Goal: Task Accomplishment & Management: Manage account settings

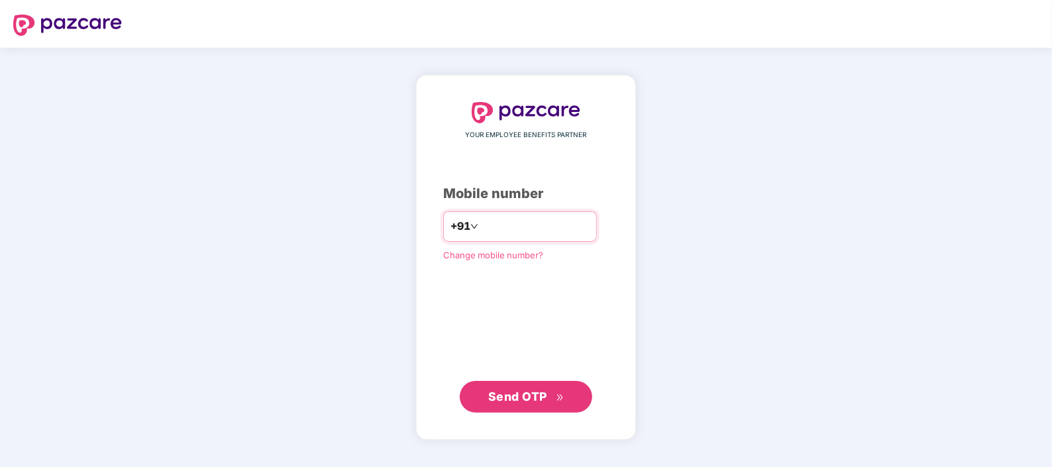
drag, startPoint x: 0, startPoint y: 0, endPoint x: 522, endPoint y: 232, distance: 571.1
click at [522, 232] on input "number" at bounding box center [535, 226] width 109 height 21
type input "**********"
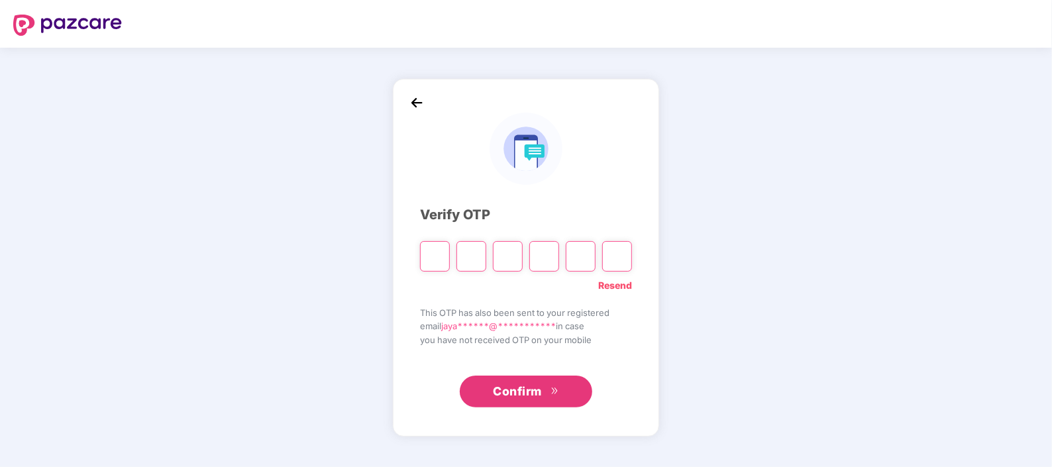
type input "*"
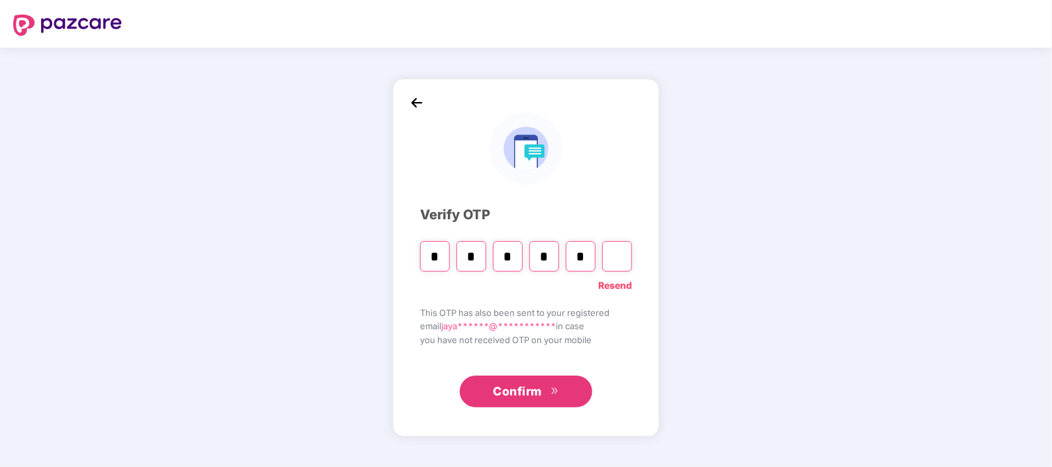
type input "*"
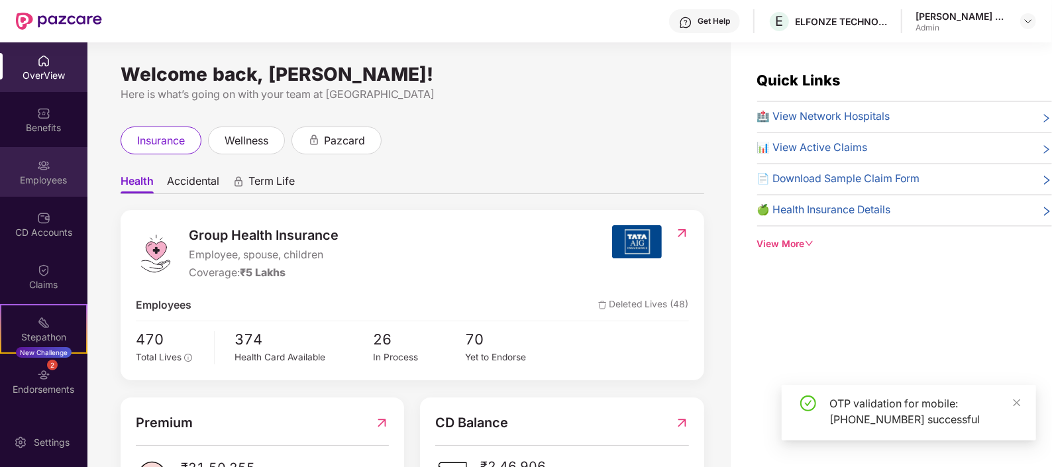
click at [45, 166] on img at bounding box center [43, 165] width 13 height 13
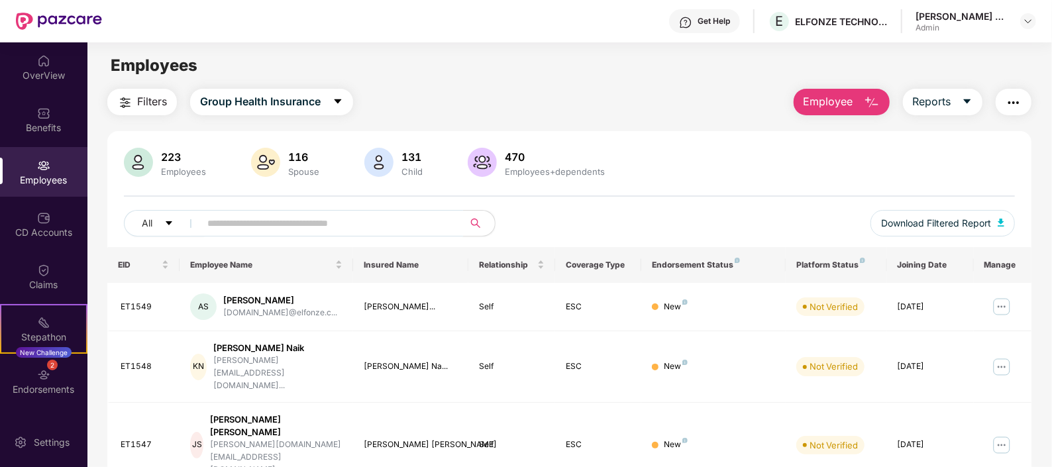
click at [339, 229] on input "text" at bounding box center [326, 223] width 238 height 20
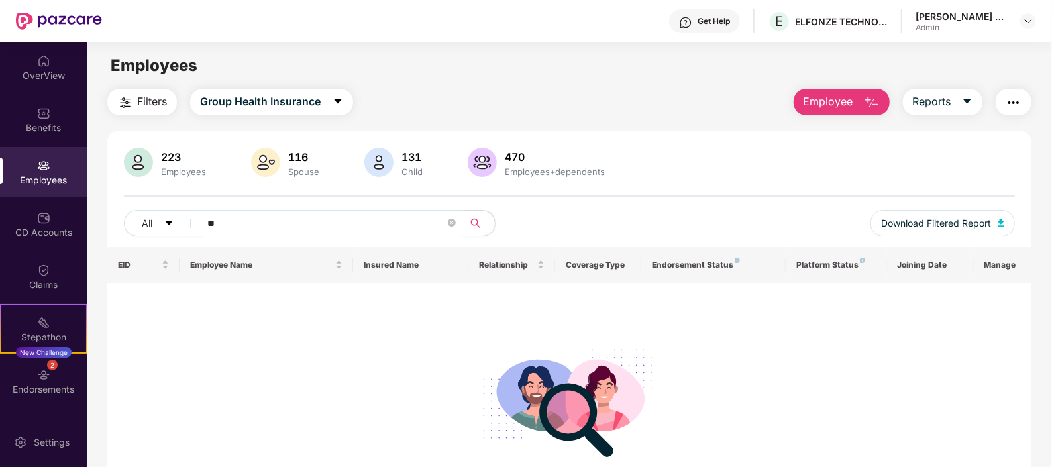
type input "**"
click at [48, 169] on img at bounding box center [43, 165] width 13 height 13
click at [450, 224] on icon "close-circle" at bounding box center [452, 223] width 8 height 8
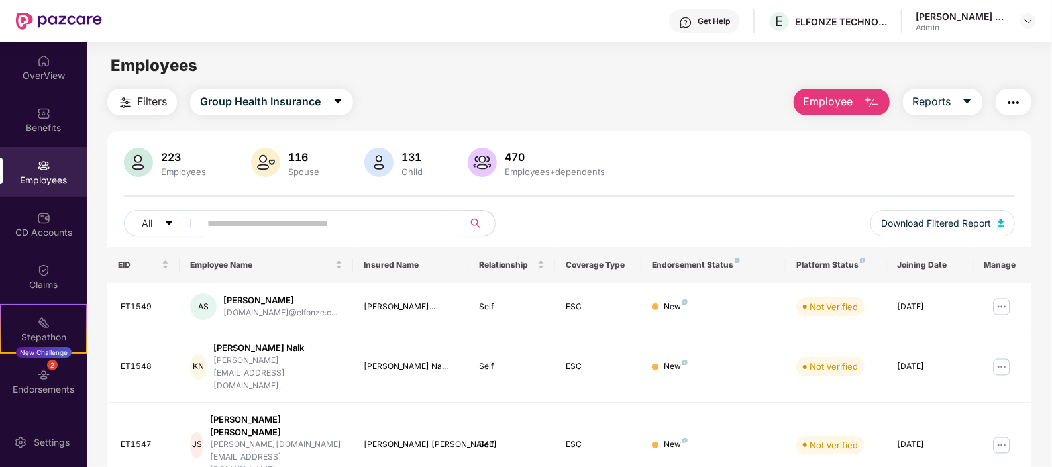
click at [358, 225] on input "text" at bounding box center [326, 223] width 238 height 20
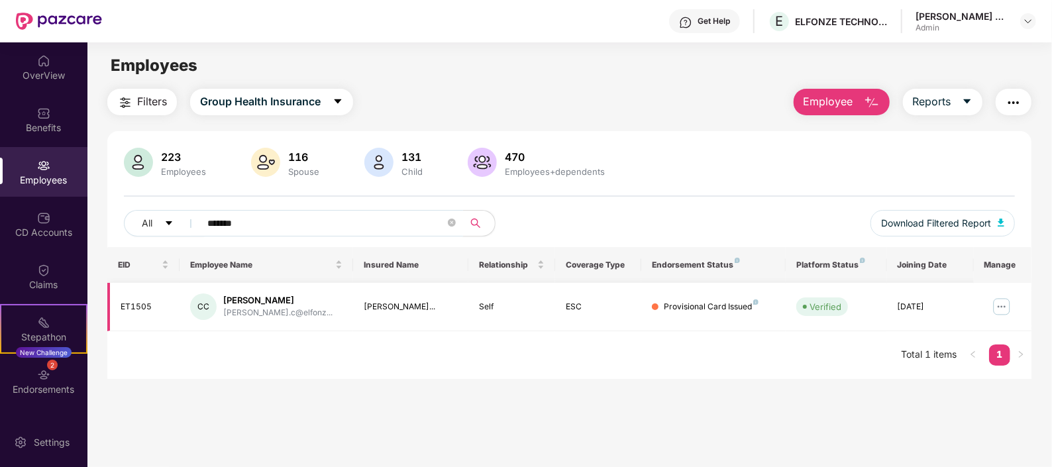
type input "*******"
click at [141, 301] on div "ET1505" at bounding box center [145, 307] width 48 height 13
click at [1005, 305] on img at bounding box center [1001, 306] width 21 height 21
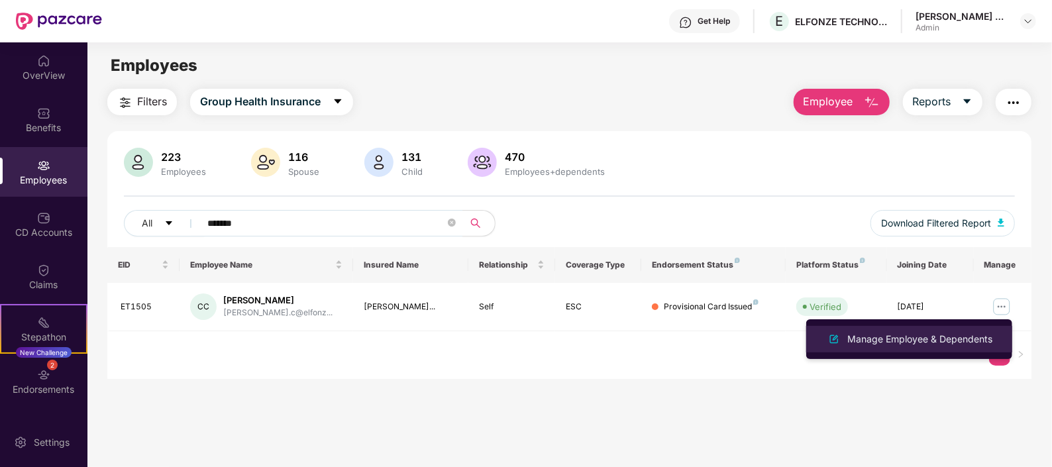
click at [948, 336] on div "Manage Employee & Dependents" at bounding box center [919, 339] width 150 height 15
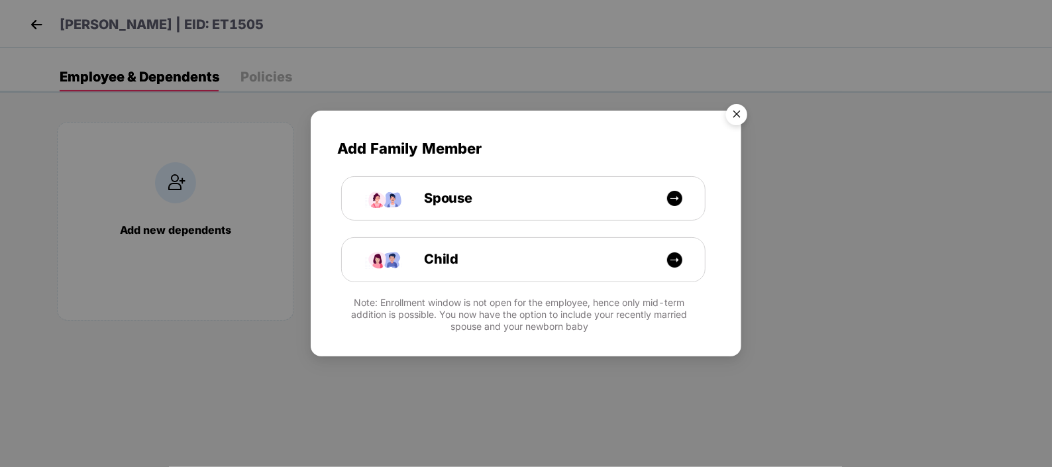
click at [738, 117] on img "Close" at bounding box center [736, 116] width 37 height 37
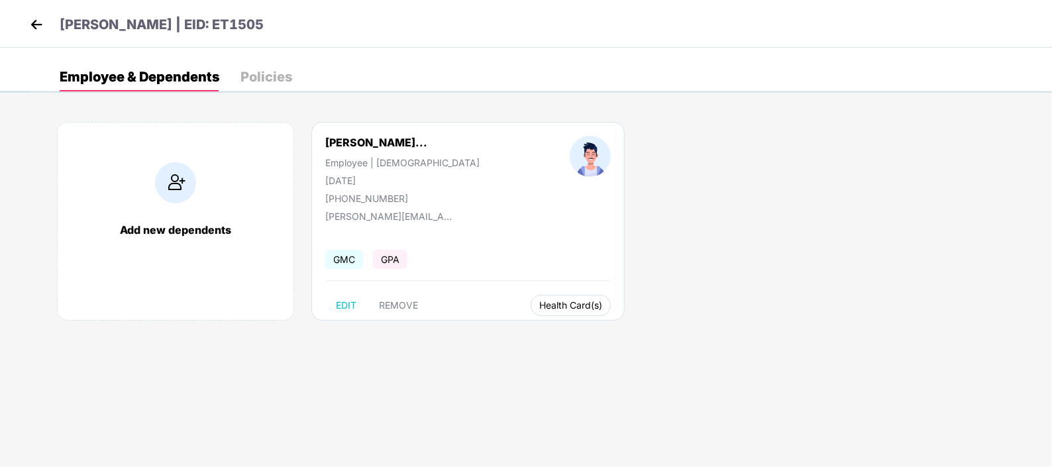
click at [539, 307] on span "Health Card(s)" at bounding box center [570, 305] width 63 height 7
click at [543, 322] on li "Health Insurance(ESC)" at bounding box center [581, 330] width 132 height 21
click at [33, 26] on img at bounding box center [36, 25] width 20 height 20
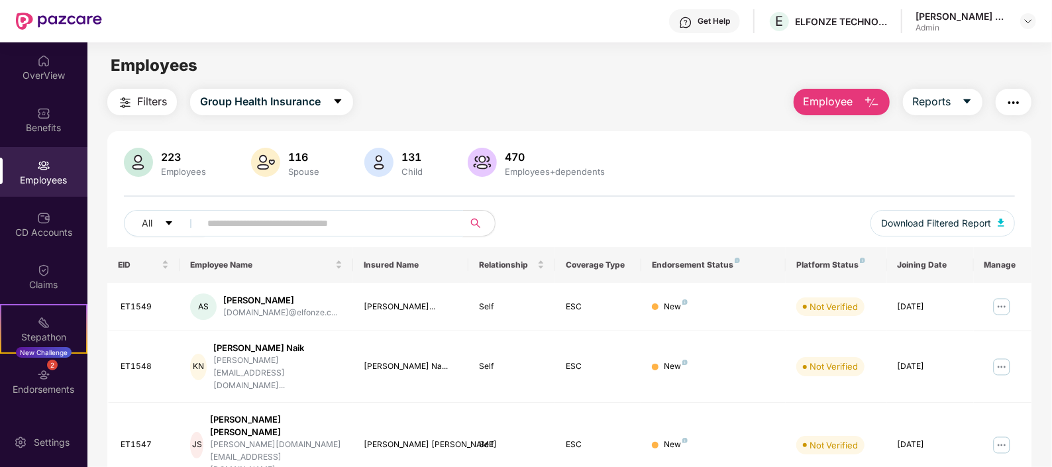
click at [337, 224] on input "text" at bounding box center [326, 223] width 238 height 20
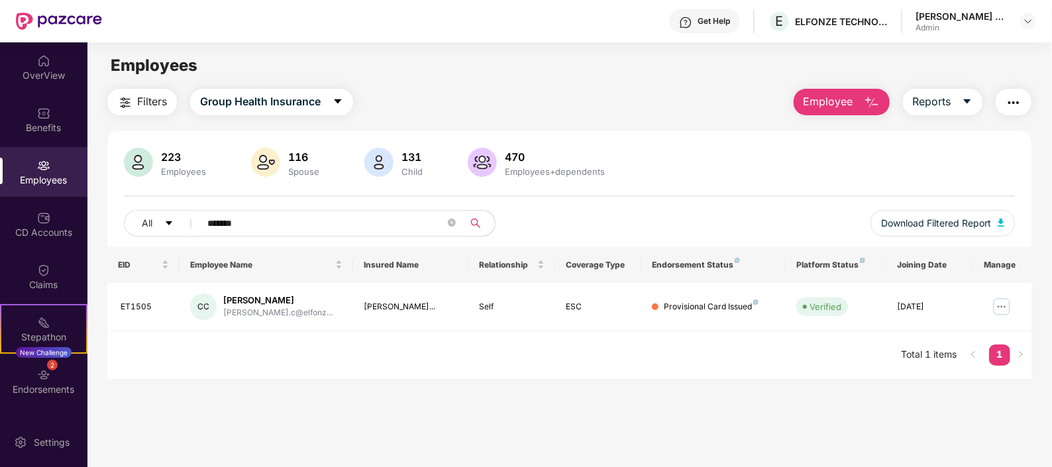
type input "*******"
click at [452, 226] on icon "close-circle" at bounding box center [452, 223] width 8 height 8
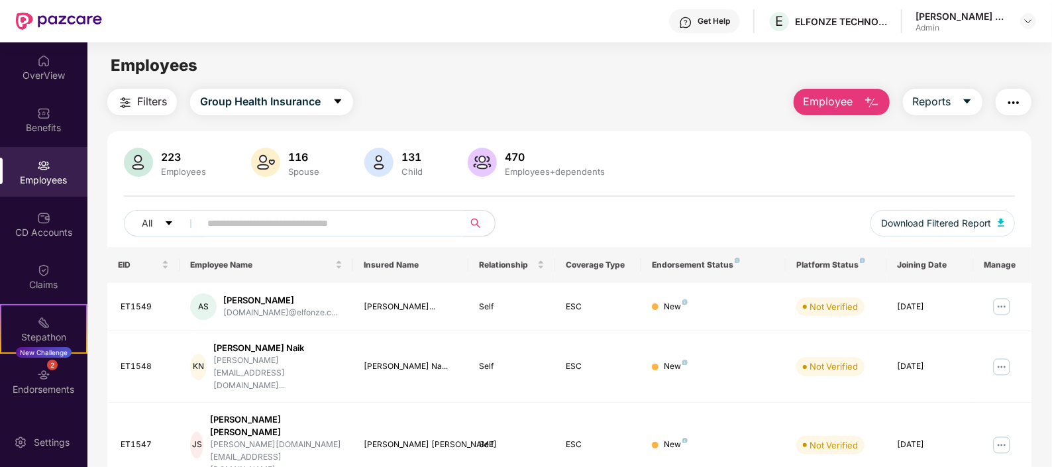
click at [312, 218] on input "text" at bounding box center [326, 223] width 238 height 20
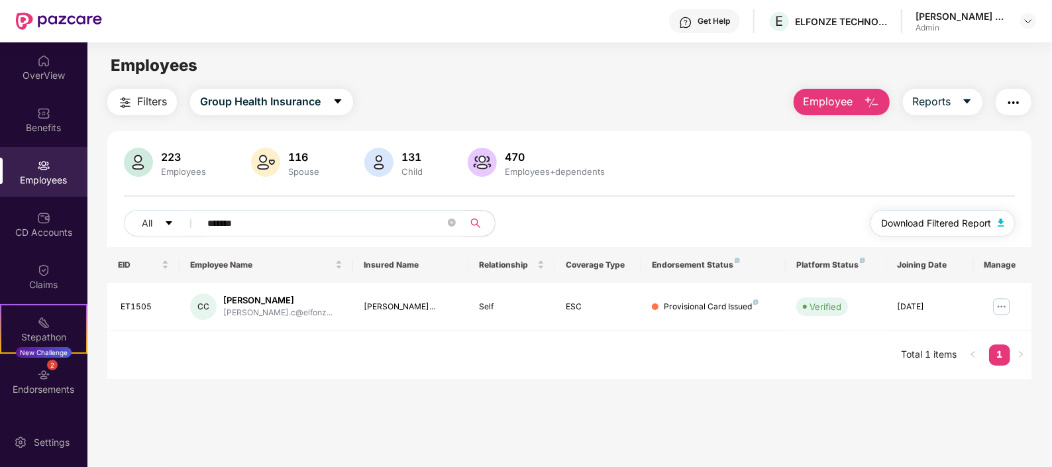
type input "*******"
click at [39, 171] on img at bounding box center [43, 165] width 13 height 13
click at [452, 222] on icon "close-circle" at bounding box center [452, 223] width 8 height 8
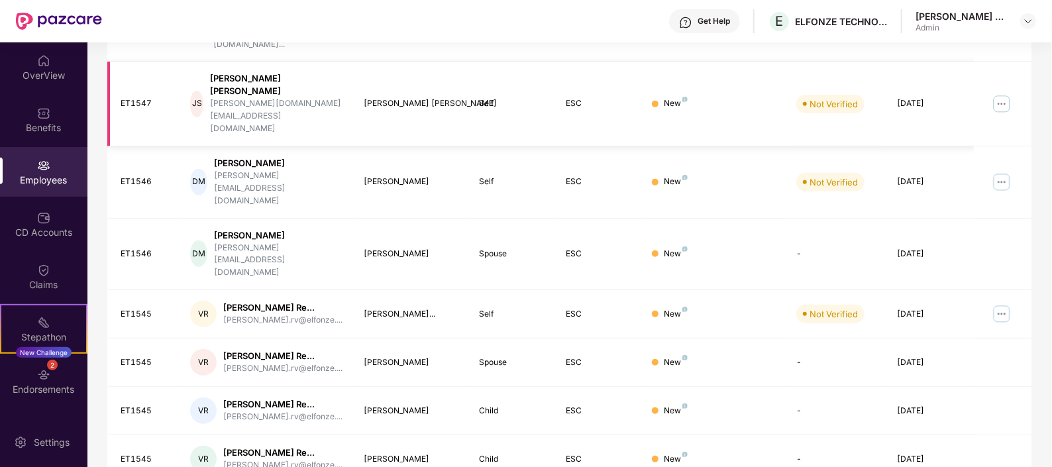
scroll to position [345, 0]
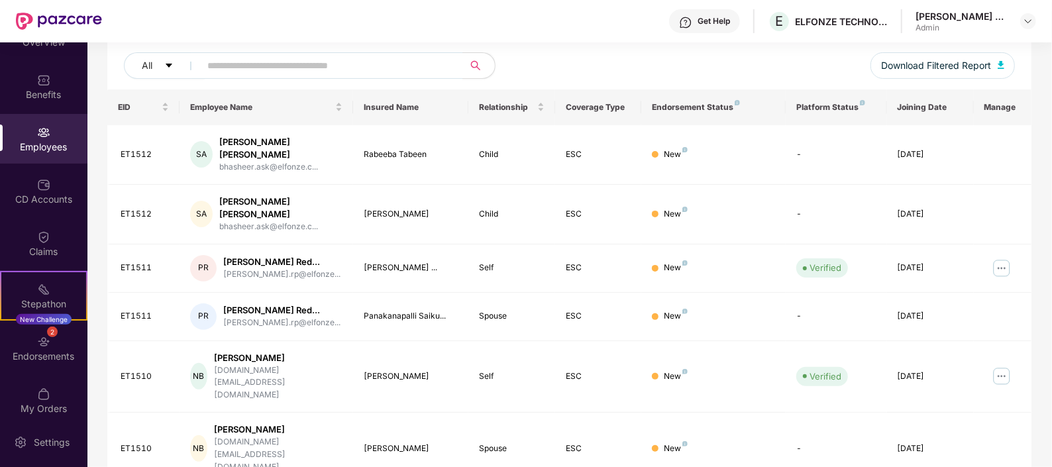
scroll to position [43, 0]
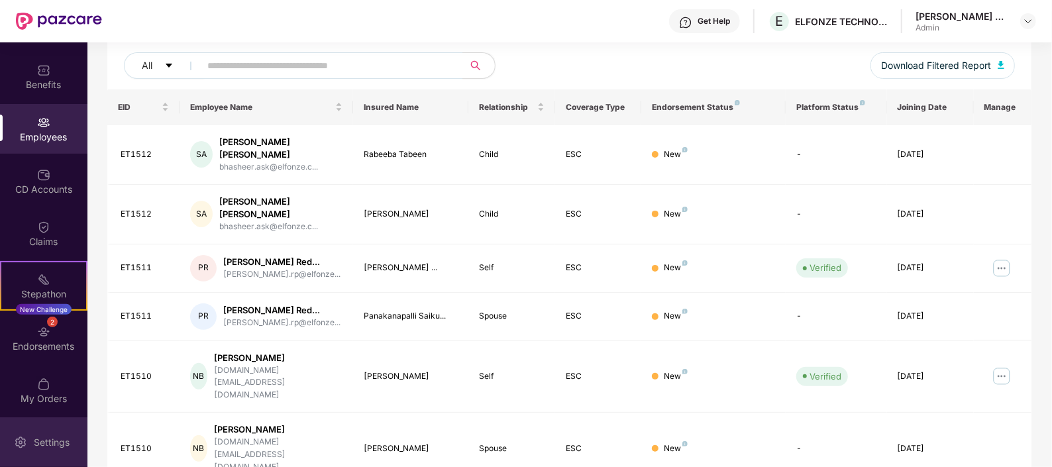
click at [77, 419] on div "Settings" at bounding box center [43, 442] width 87 height 50
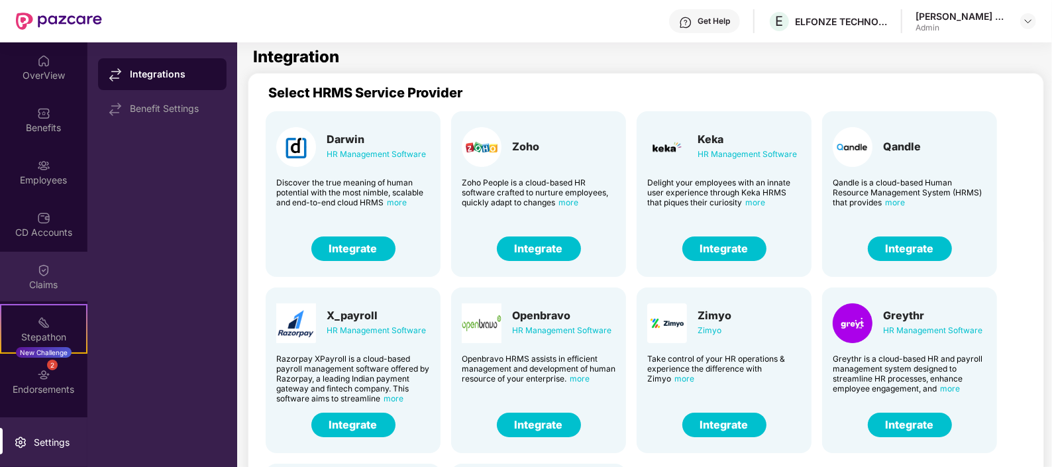
click at [50, 269] on div "Claims" at bounding box center [43, 277] width 87 height 50
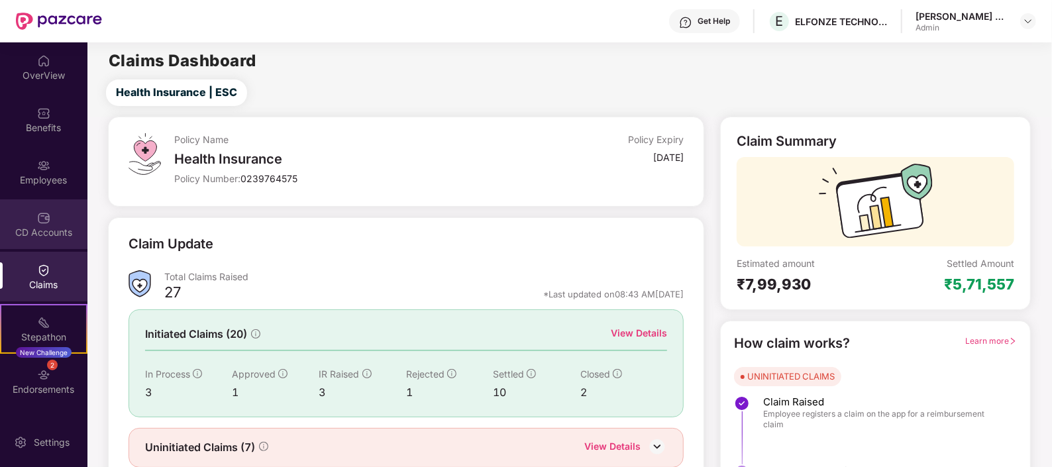
click at [39, 230] on div "CD Accounts" at bounding box center [43, 232] width 87 height 13
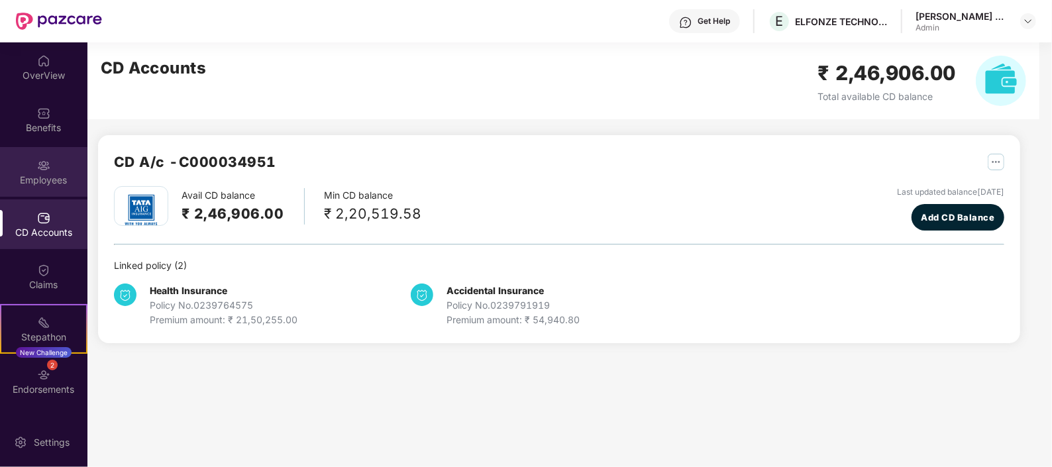
click at [36, 185] on div "Employees" at bounding box center [43, 180] width 87 height 13
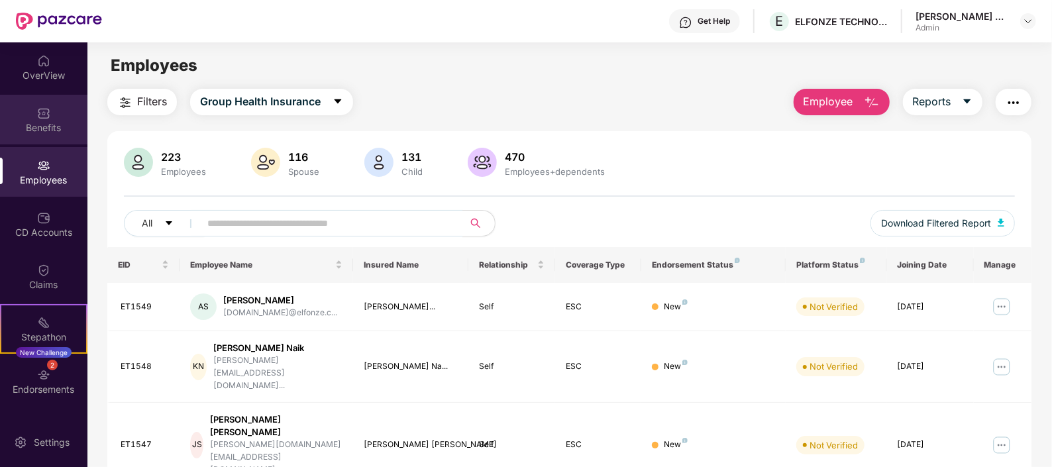
click at [47, 126] on div "Benefits" at bounding box center [43, 127] width 87 height 13
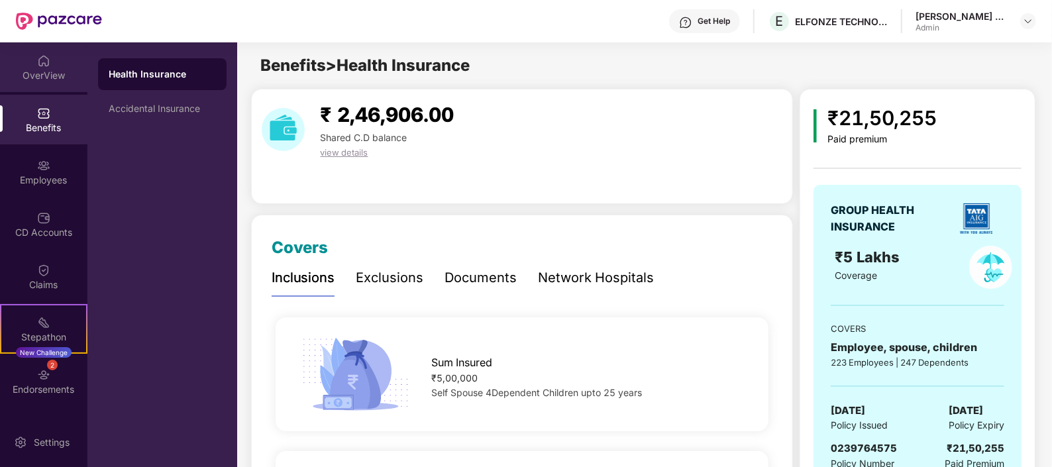
click at [36, 74] on div "OverView" at bounding box center [43, 75] width 87 height 13
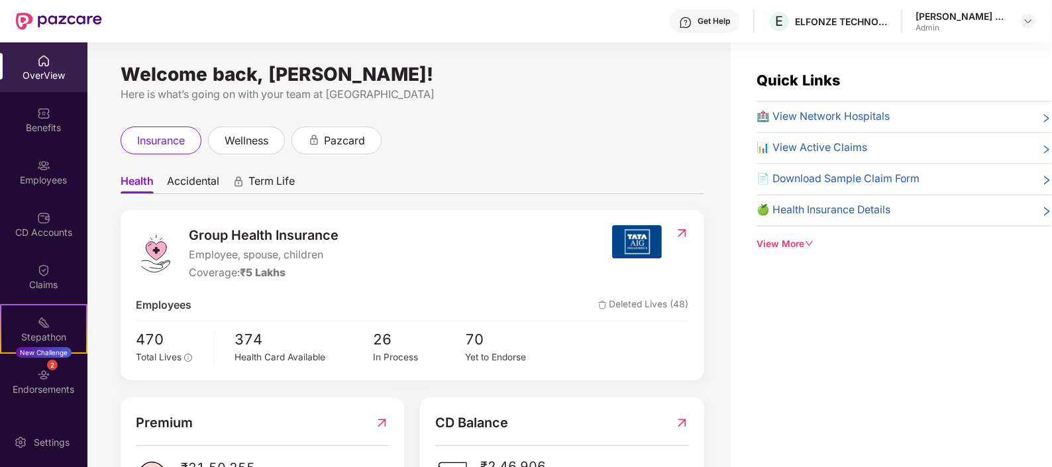
click at [788, 246] on div "View More" at bounding box center [904, 244] width 295 height 15
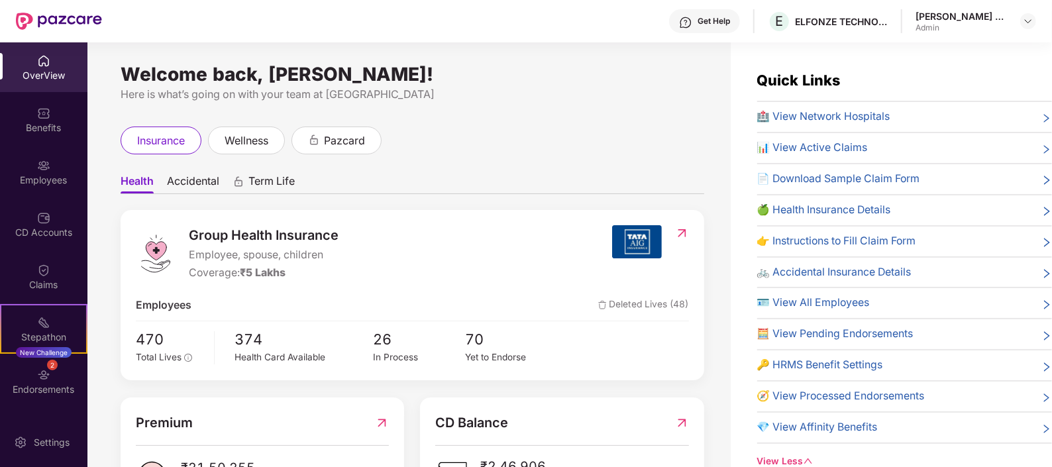
click at [842, 116] on span "🏥 View Network Hospitals" at bounding box center [823, 117] width 133 height 17
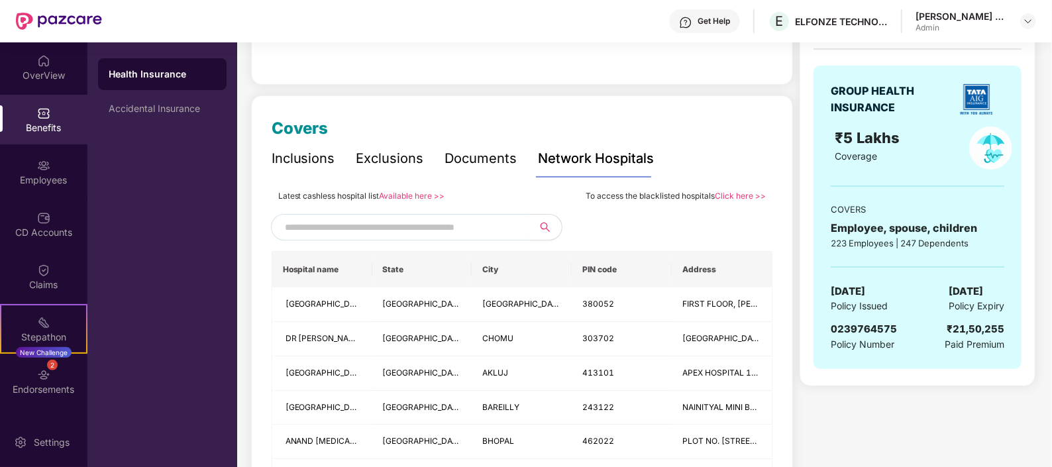
scroll to position [116, 0]
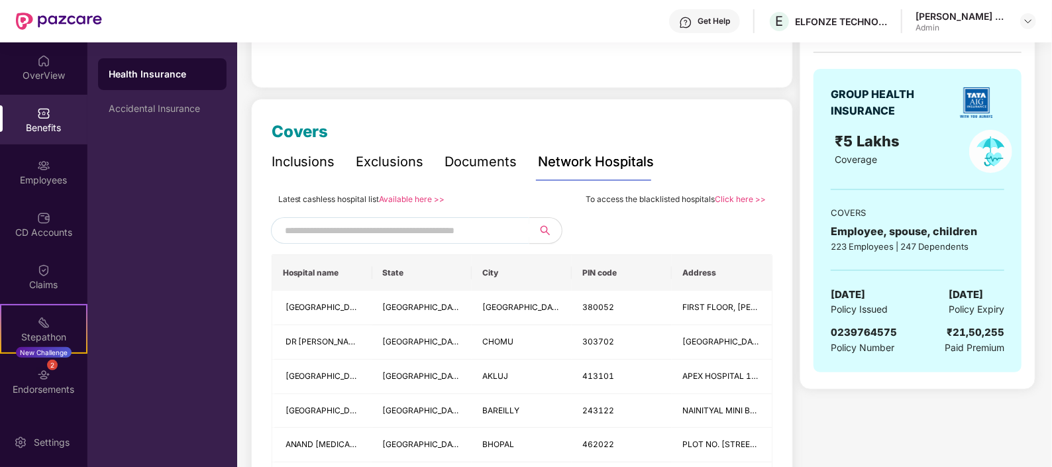
click at [430, 199] on link "Available here >>" at bounding box center [413, 199] width 66 height 10
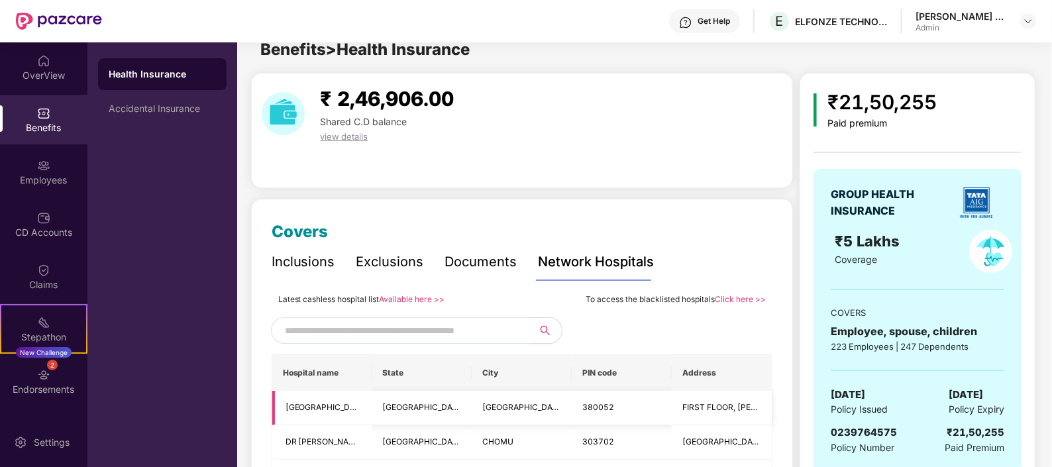
scroll to position [0, 0]
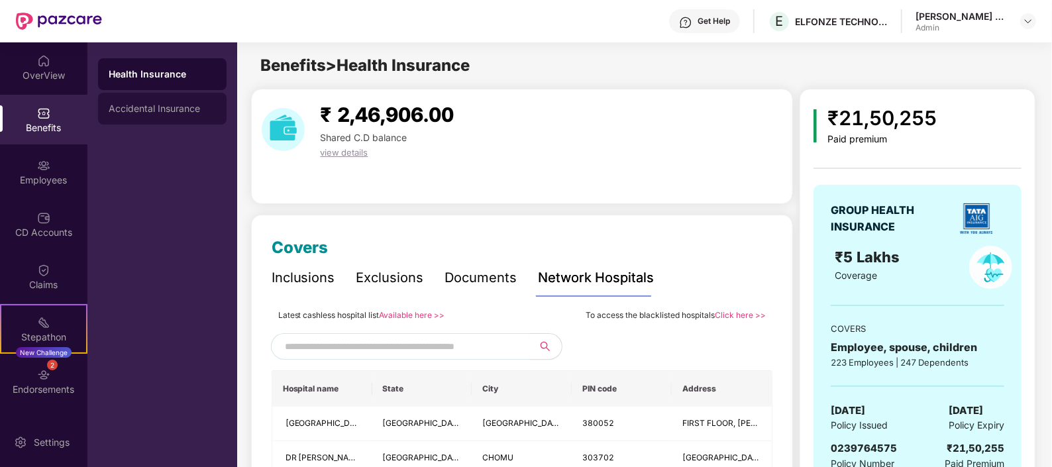
click at [172, 105] on div "Accidental Insurance" at bounding box center [162, 108] width 107 height 11
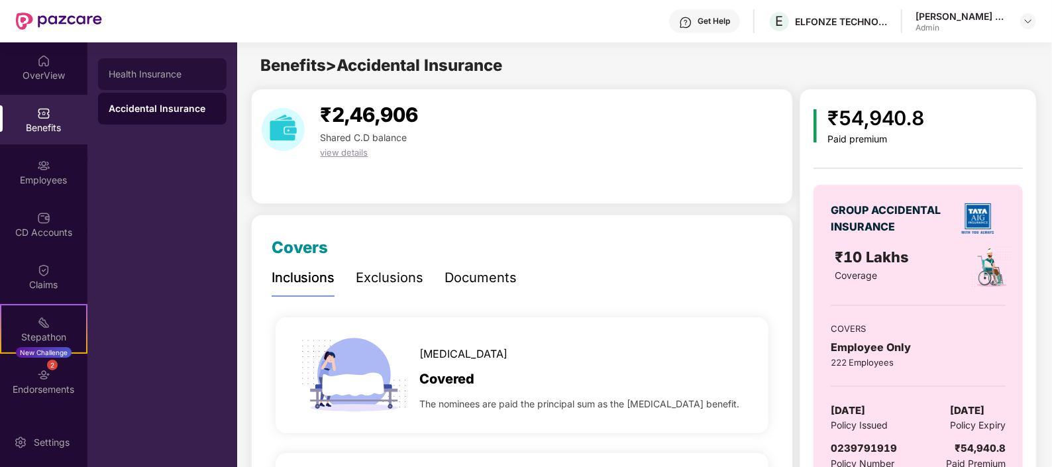
click at [161, 76] on div "Health Insurance" at bounding box center [162, 74] width 107 height 11
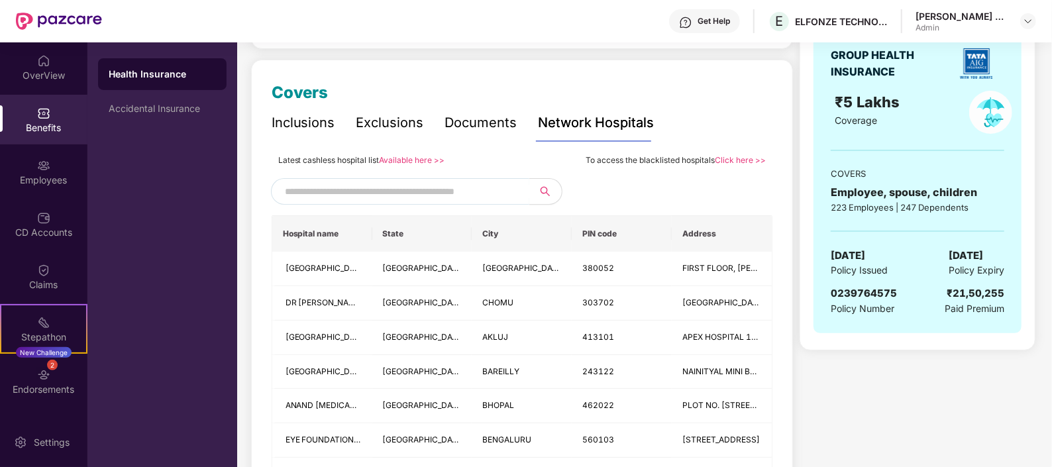
scroll to position [160, 0]
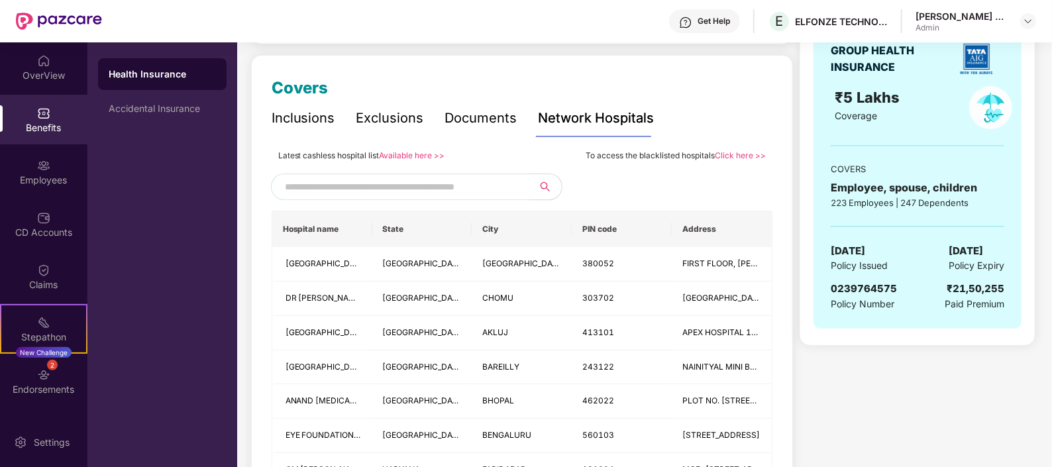
click at [477, 119] on div "Documents" at bounding box center [481, 118] width 72 height 21
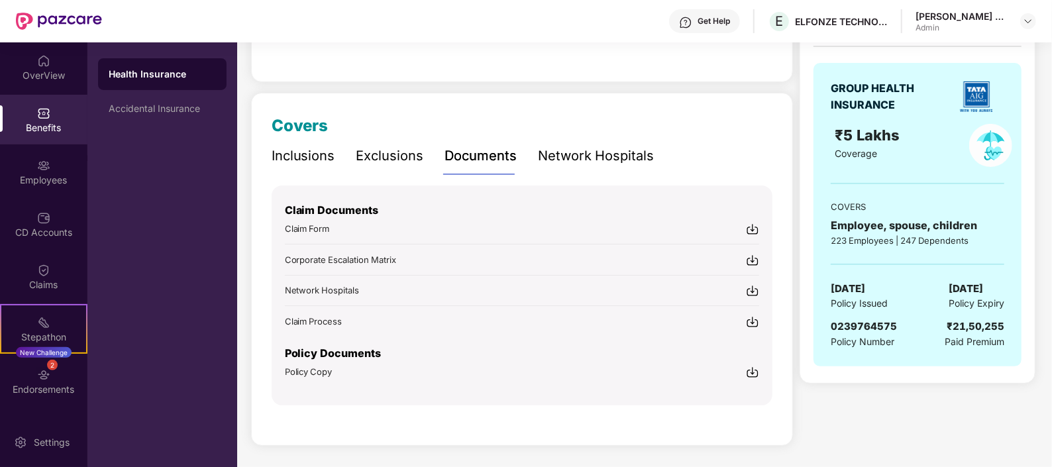
scroll to position [119, 0]
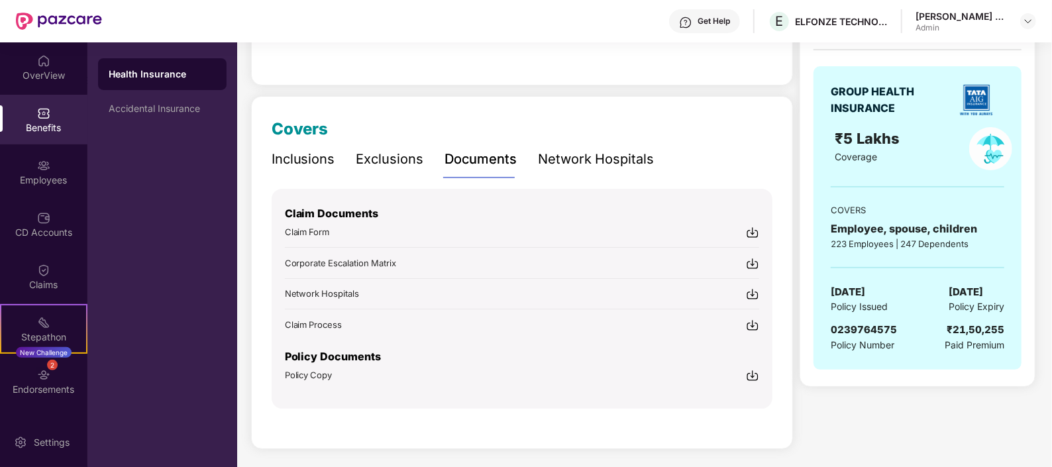
click at [401, 152] on div "Exclusions" at bounding box center [390, 159] width 68 height 21
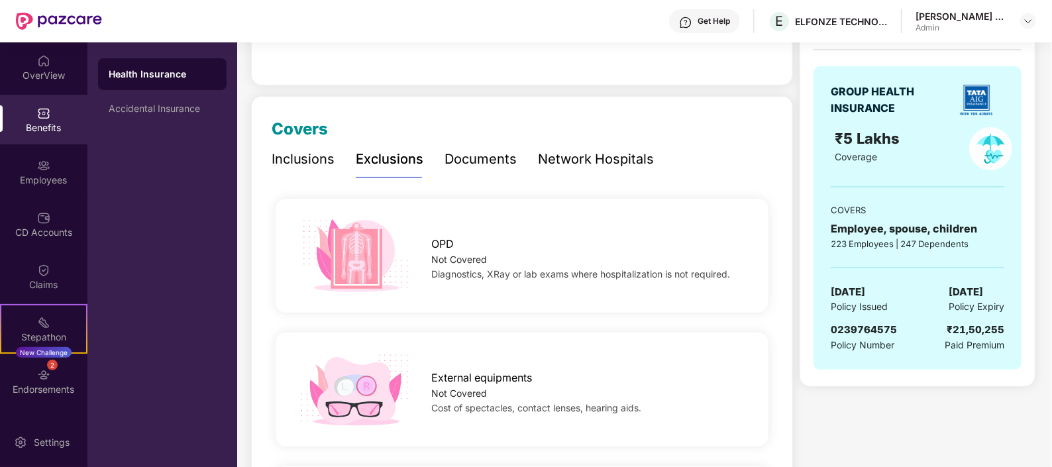
click at [327, 162] on div "Inclusions" at bounding box center [304, 159] width 64 height 21
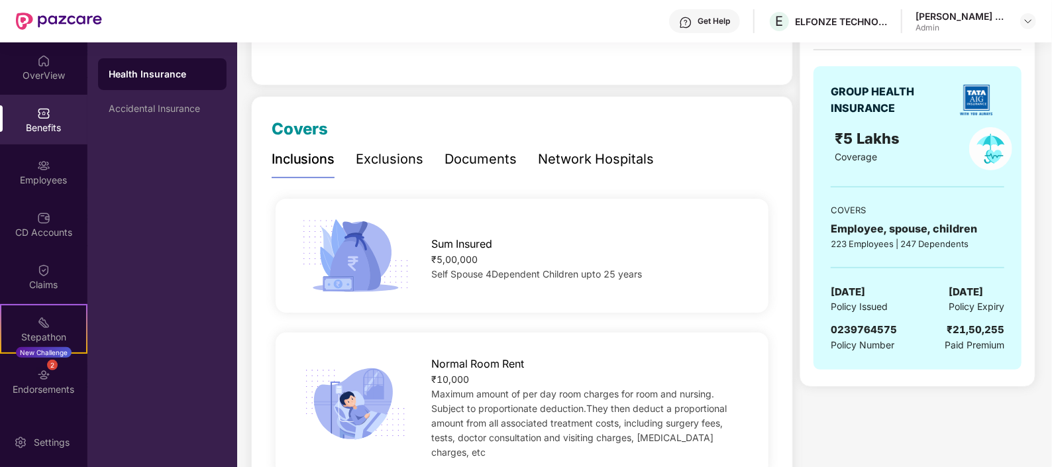
click at [611, 165] on div "Network Hospitals" at bounding box center [596, 159] width 116 height 21
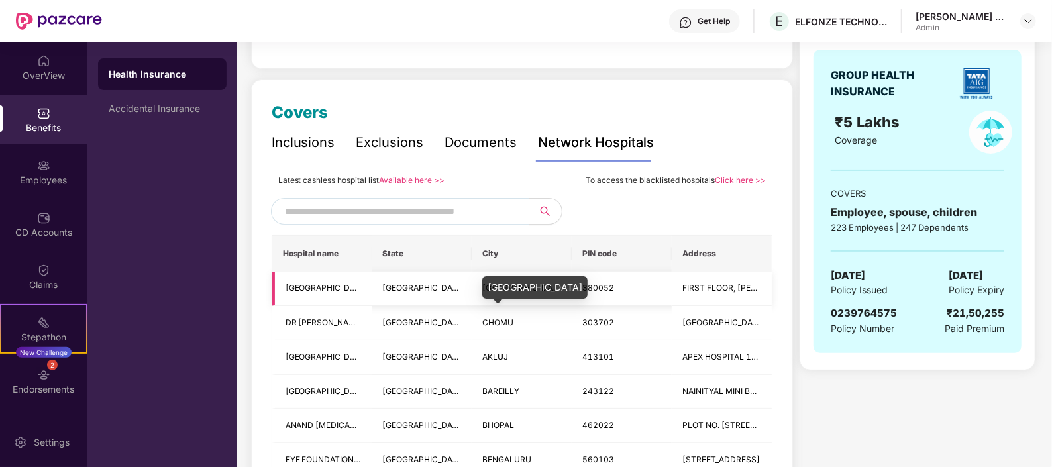
scroll to position [94, 0]
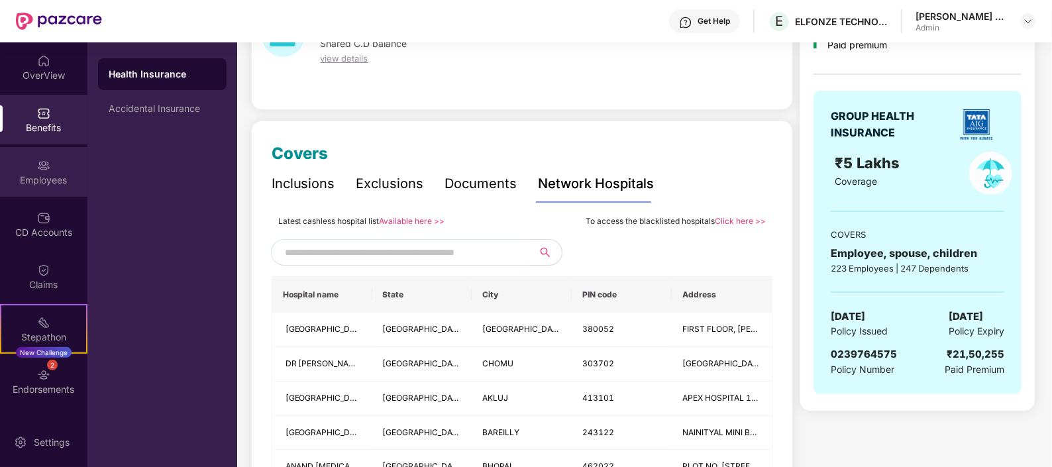
click at [46, 181] on div "Employees" at bounding box center [43, 180] width 87 height 13
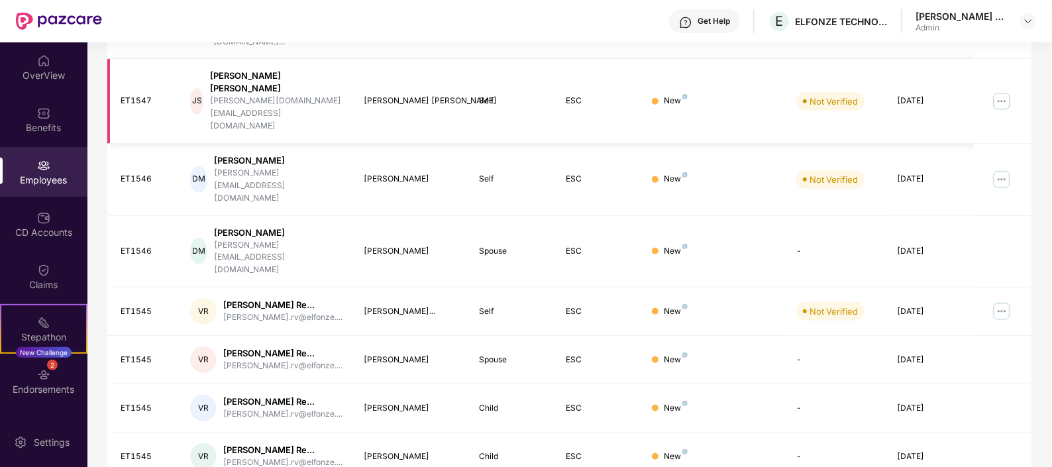
scroll to position [345, 0]
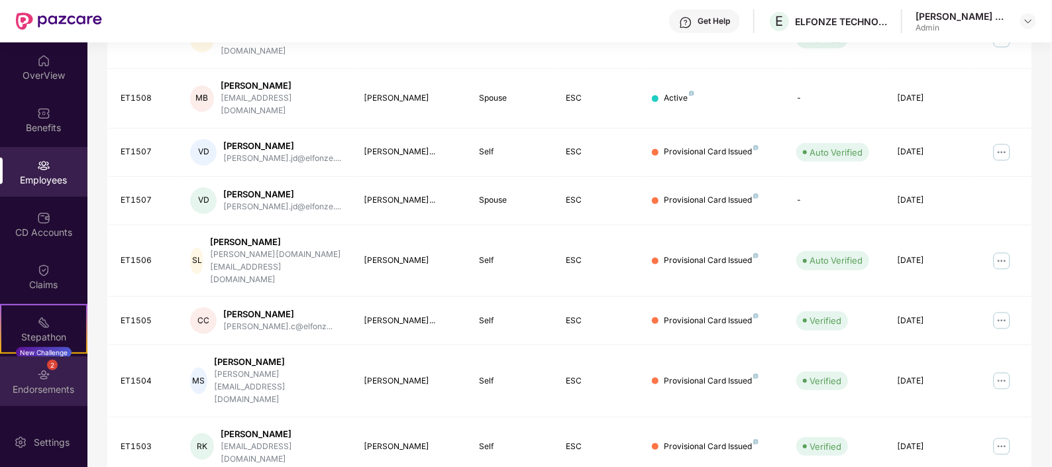
click at [63, 378] on div "2 Endorsements" at bounding box center [43, 381] width 87 height 50
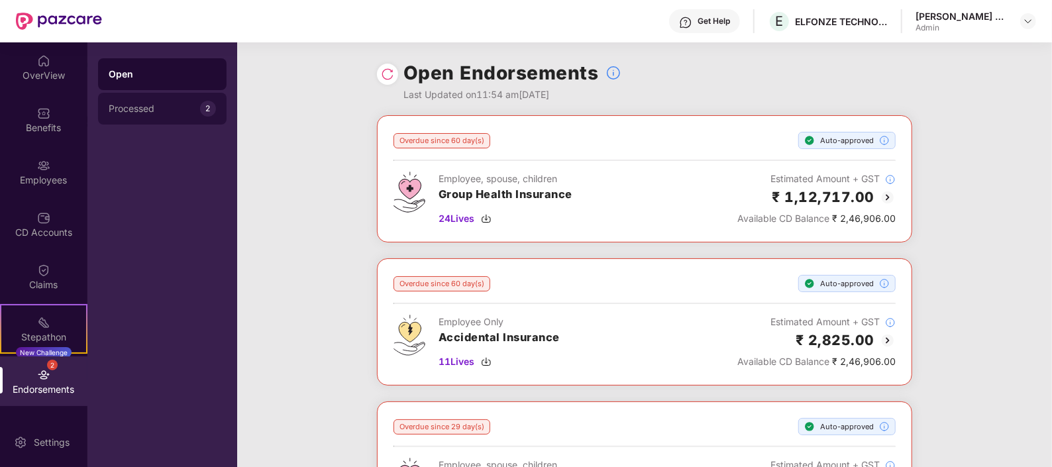
click at [142, 117] on div "Processed 2" at bounding box center [162, 109] width 128 height 32
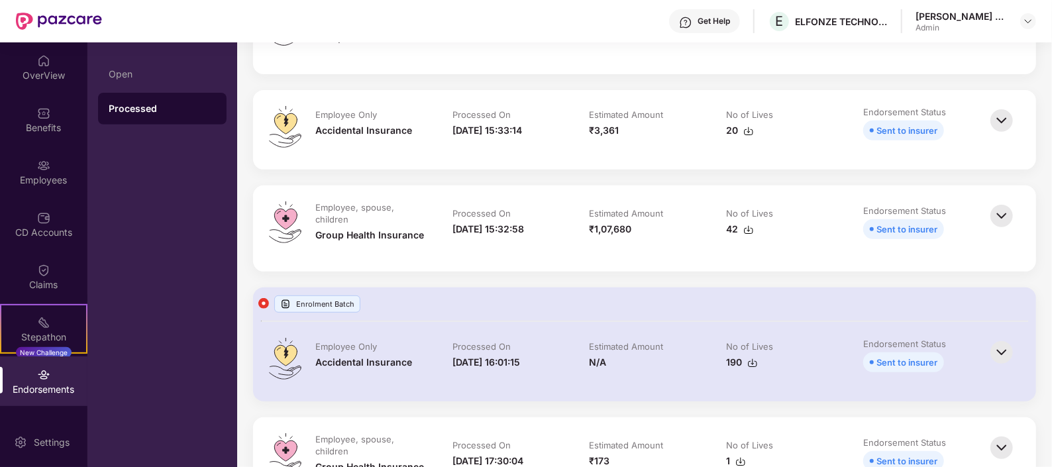
scroll to position [325, 0]
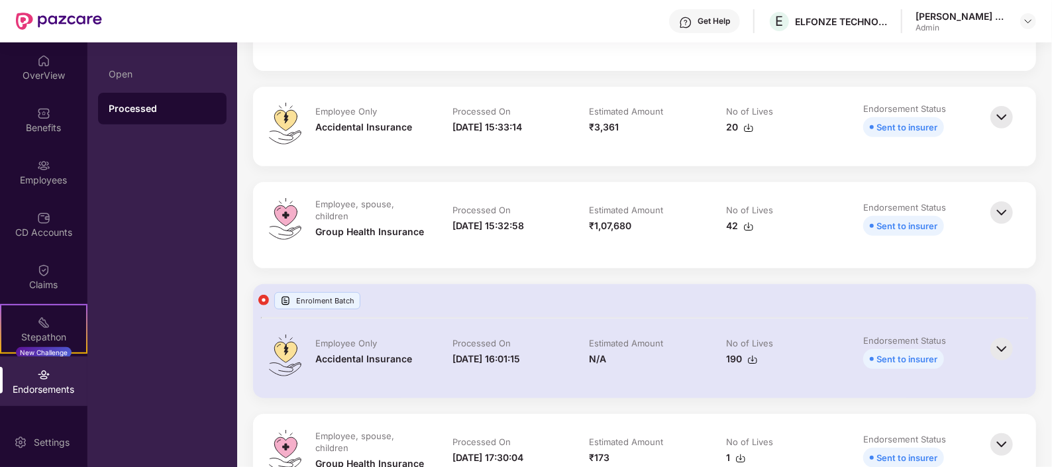
click at [995, 215] on img at bounding box center [1001, 212] width 29 height 29
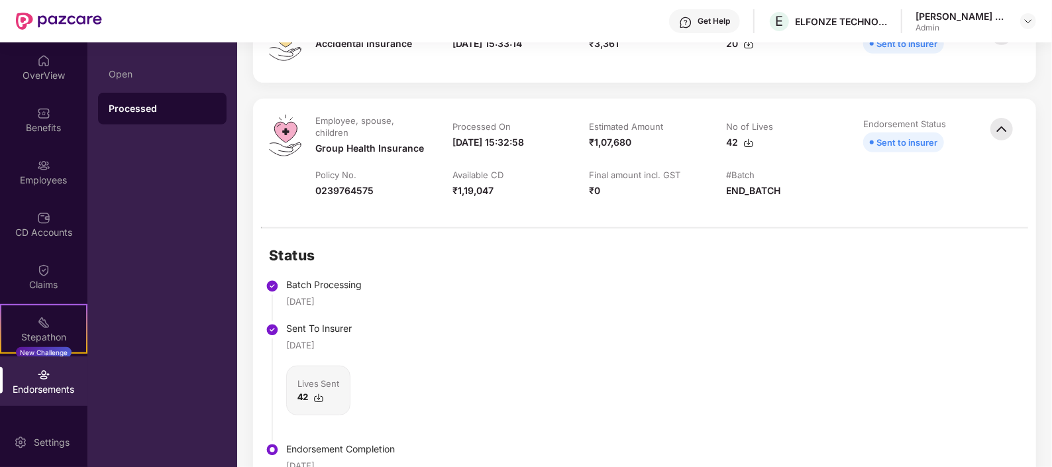
scroll to position [411, 0]
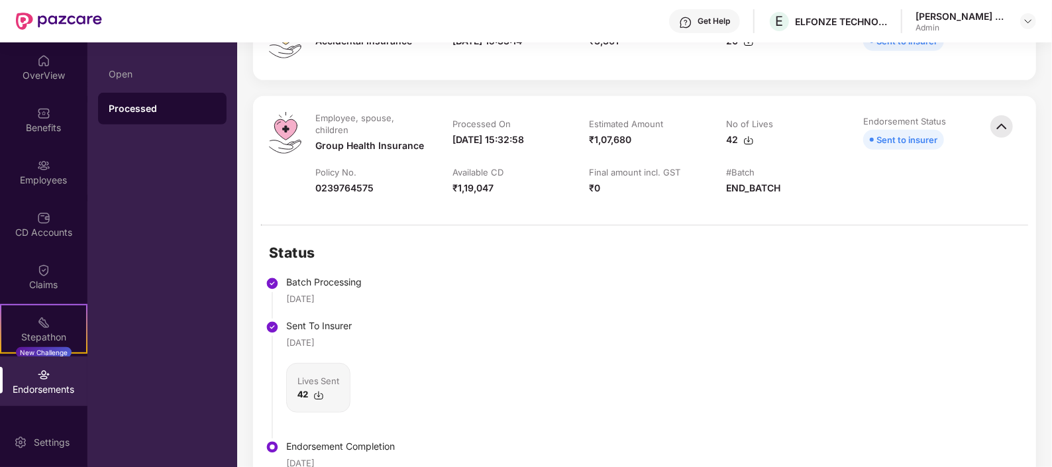
click at [999, 124] on img at bounding box center [1001, 126] width 29 height 29
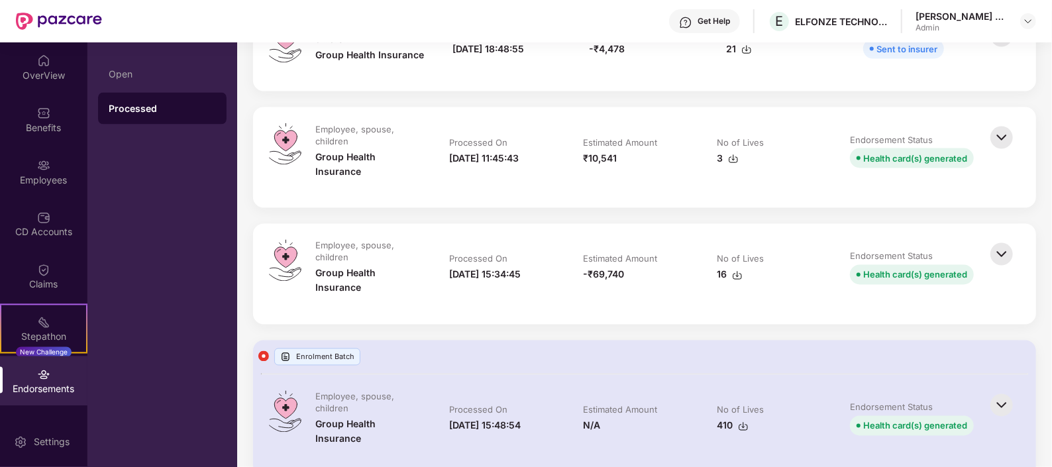
scroll to position [1431, 0]
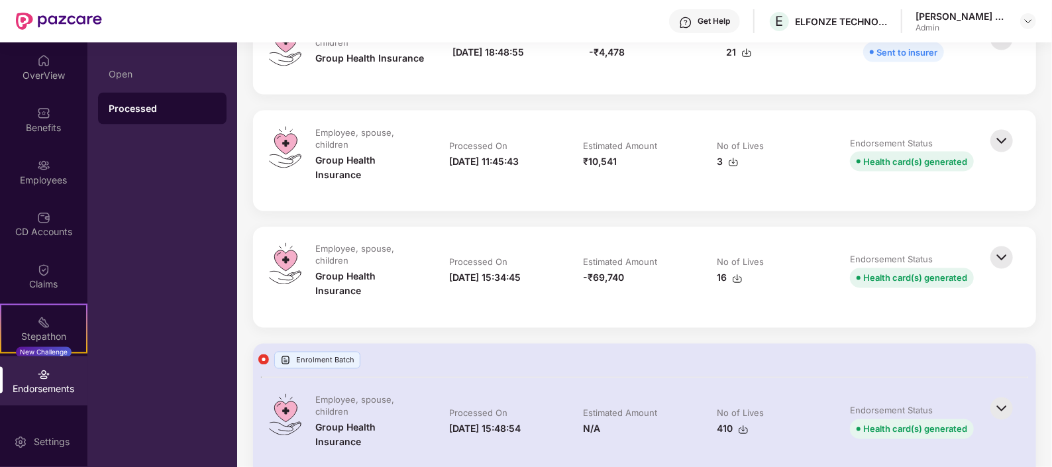
click at [1002, 394] on img at bounding box center [1001, 408] width 29 height 29
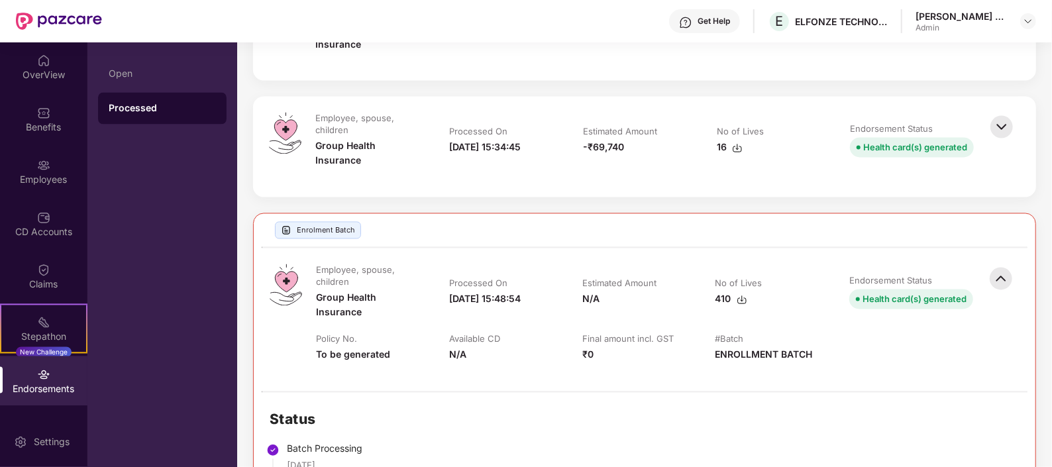
scroll to position [1552, 0]
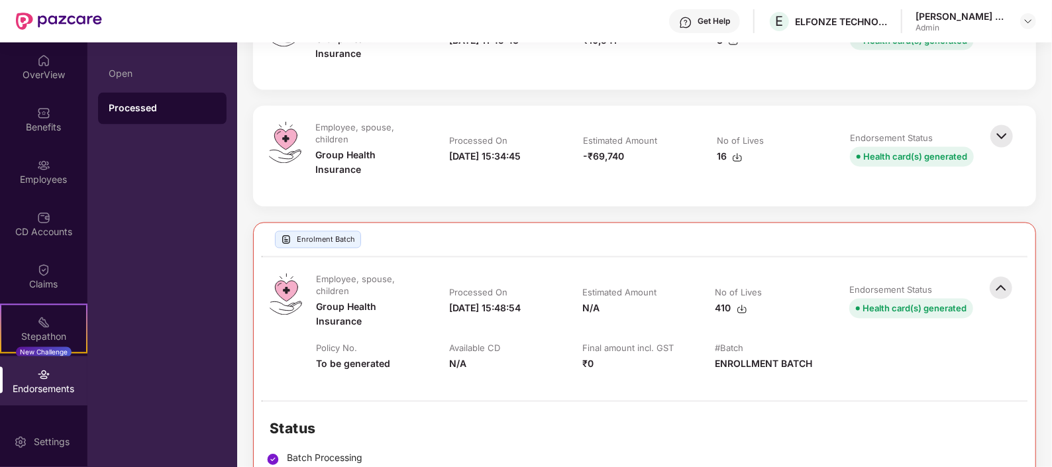
click at [1005, 274] on img at bounding box center [1000, 288] width 29 height 29
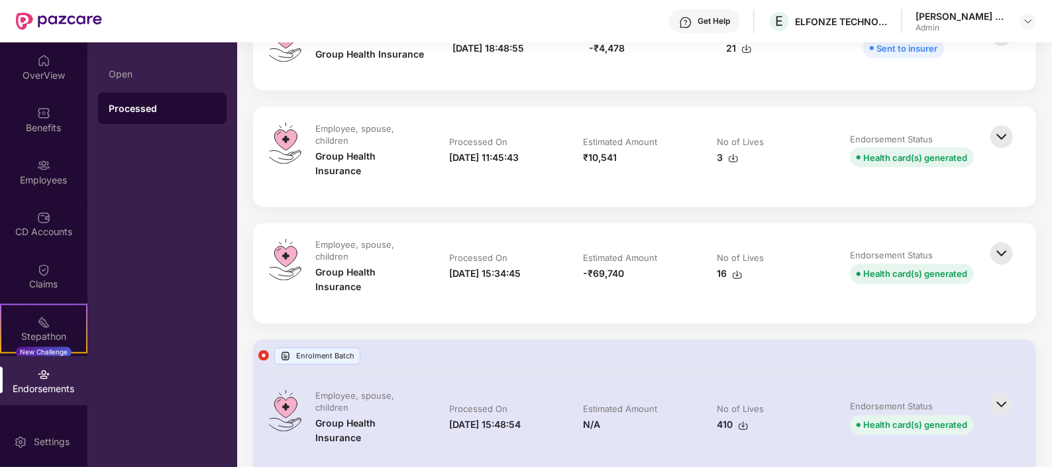
scroll to position [1426, 0]
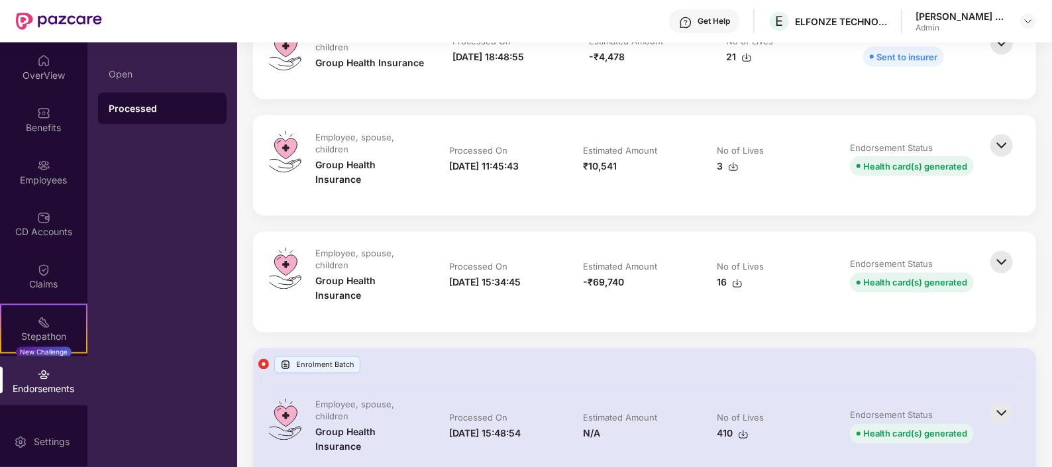
click at [1007, 248] on img at bounding box center [1001, 262] width 29 height 29
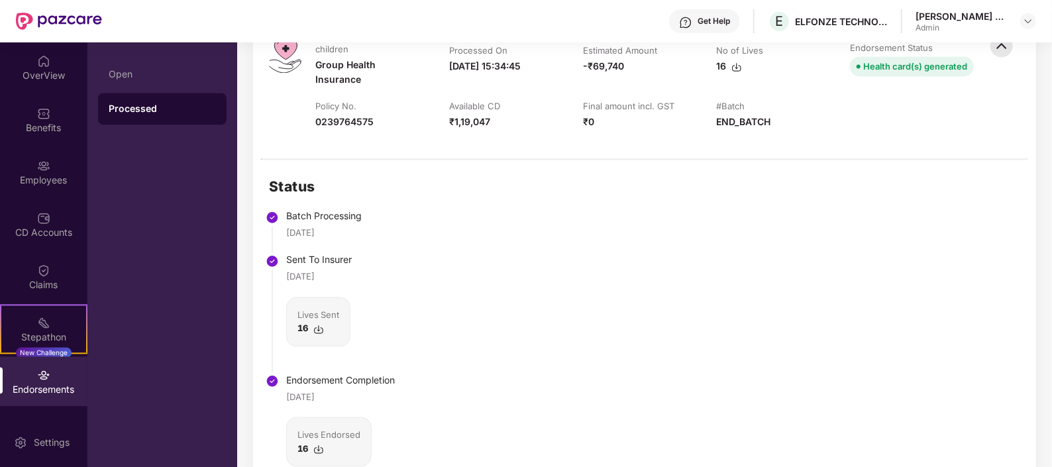
scroll to position [1643, 0]
click at [315, 444] on img at bounding box center [318, 449] width 11 height 11
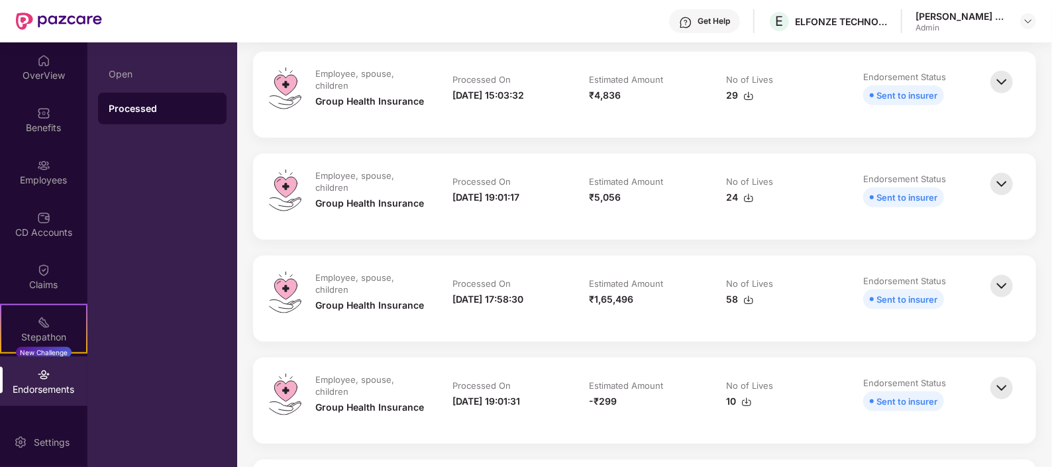
scroll to position [978, 0]
click at [1001, 295] on img at bounding box center [1001, 287] width 29 height 29
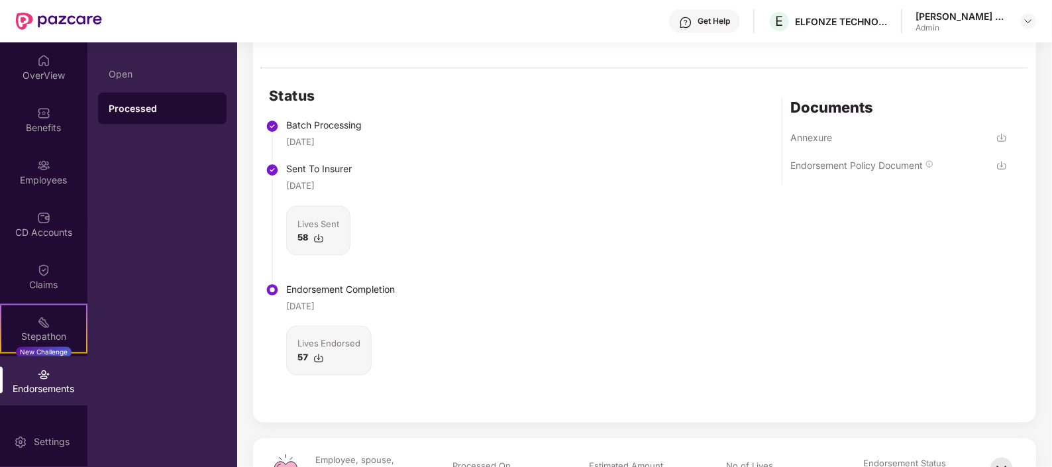
scroll to position [1315, 0]
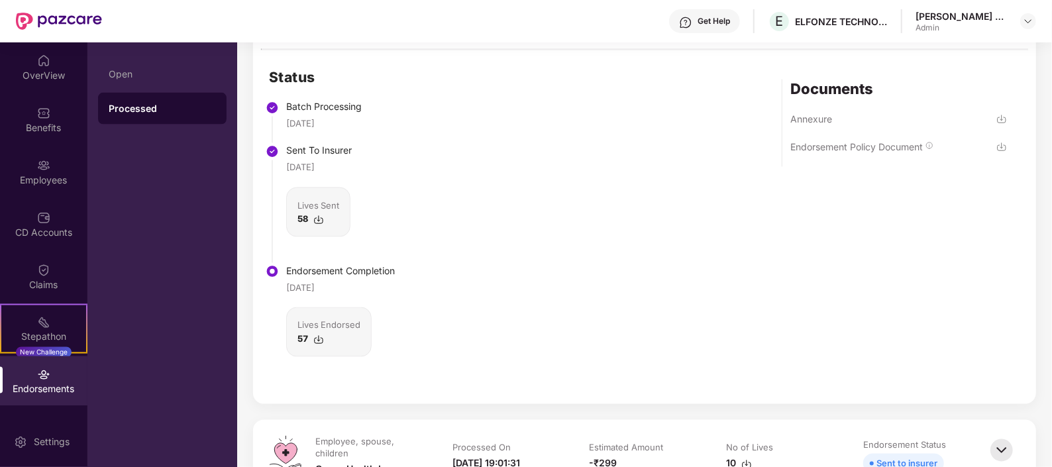
click at [318, 338] on img at bounding box center [318, 339] width 11 height 11
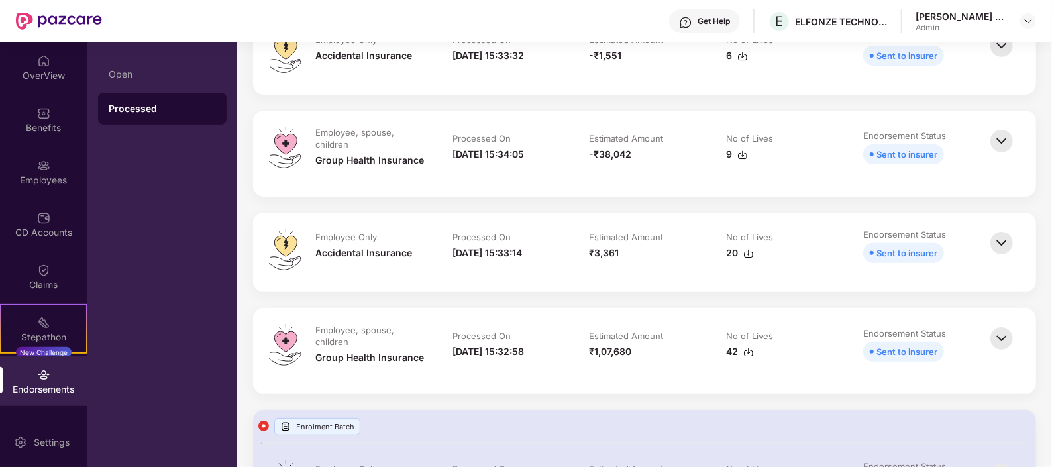
scroll to position [197, 0]
click at [1002, 342] on img at bounding box center [1001, 339] width 29 height 29
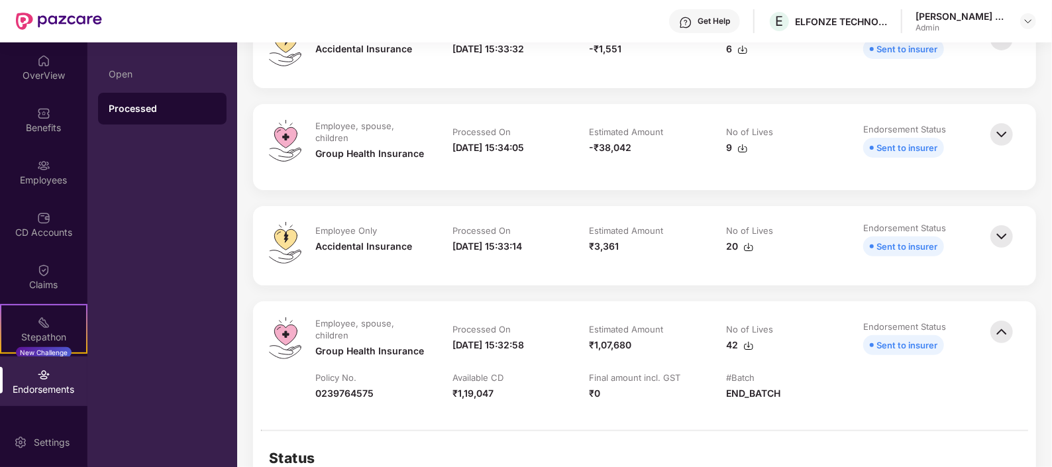
scroll to position [190, 0]
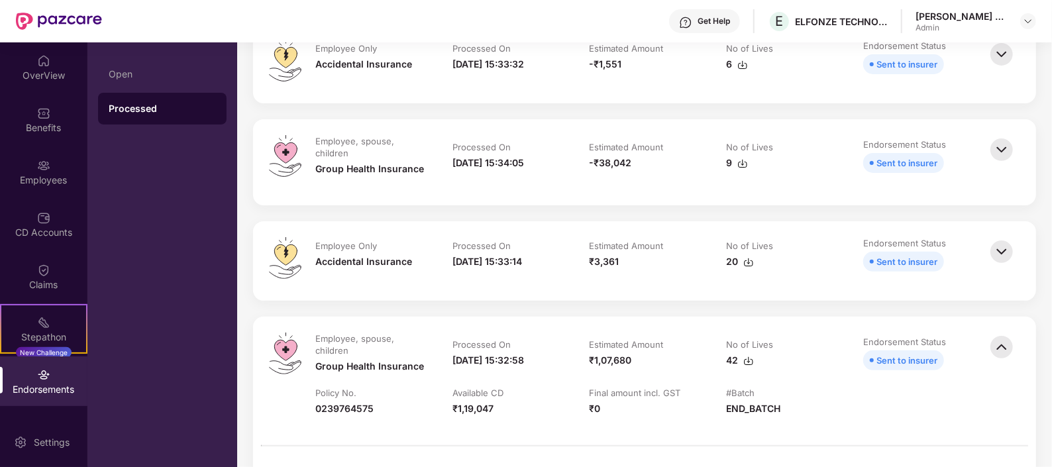
click at [994, 350] on img at bounding box center [1001, 346] width 29 height 29
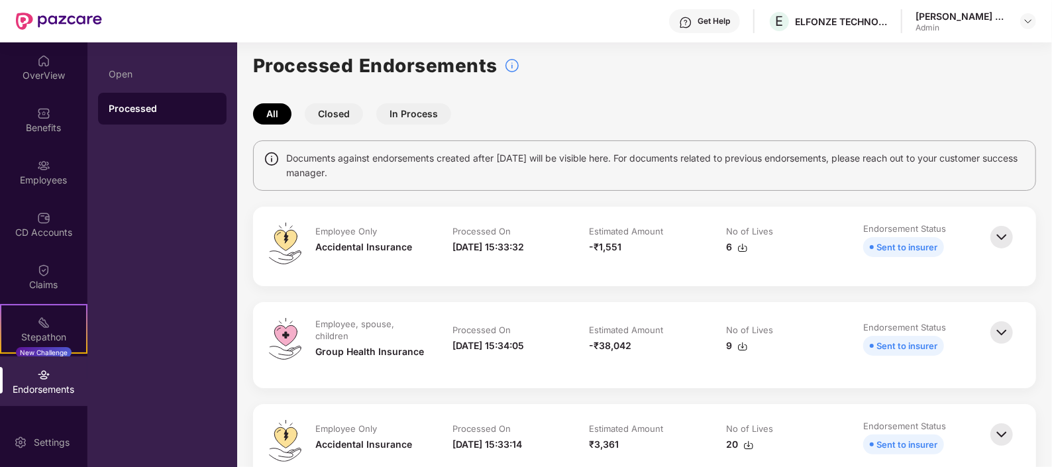
scroll to position [0, 0]
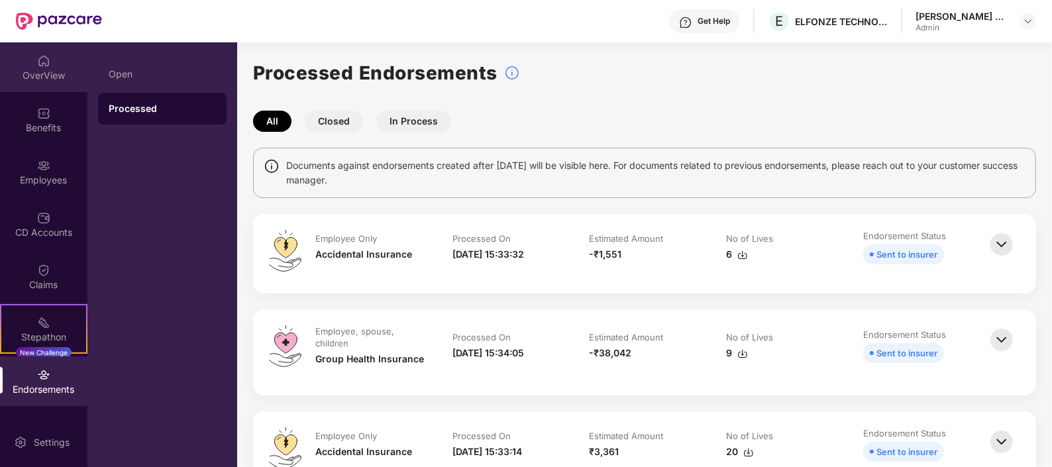
click at [47, 74] on div "OverView" at bounding box center [43, 75] width 87 height 13
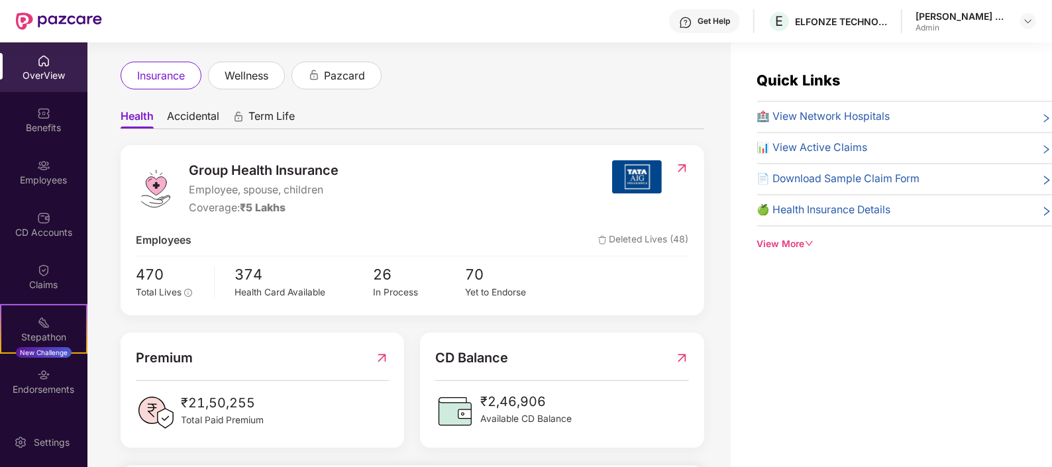
scroll to position [69, 0]
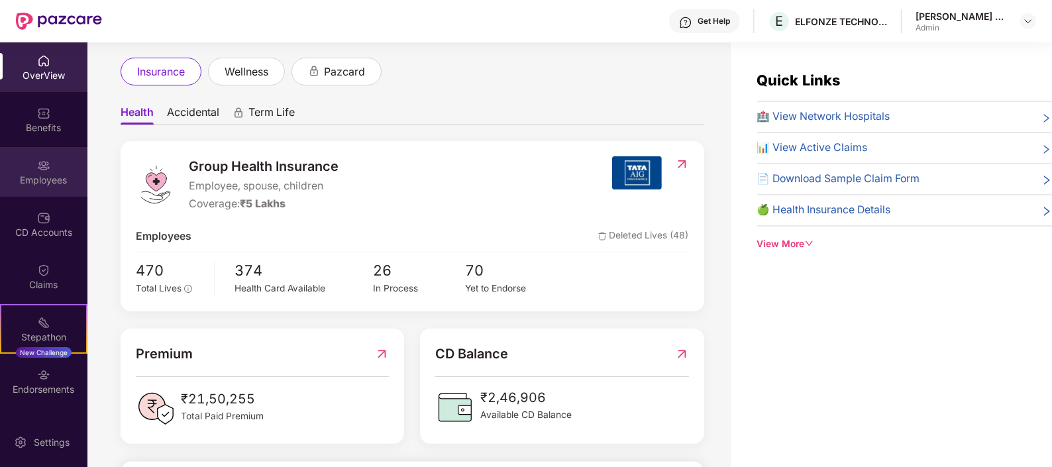
click at [48, 177] on div "Employees" at bounding box center [43, 180] width 87 height 13
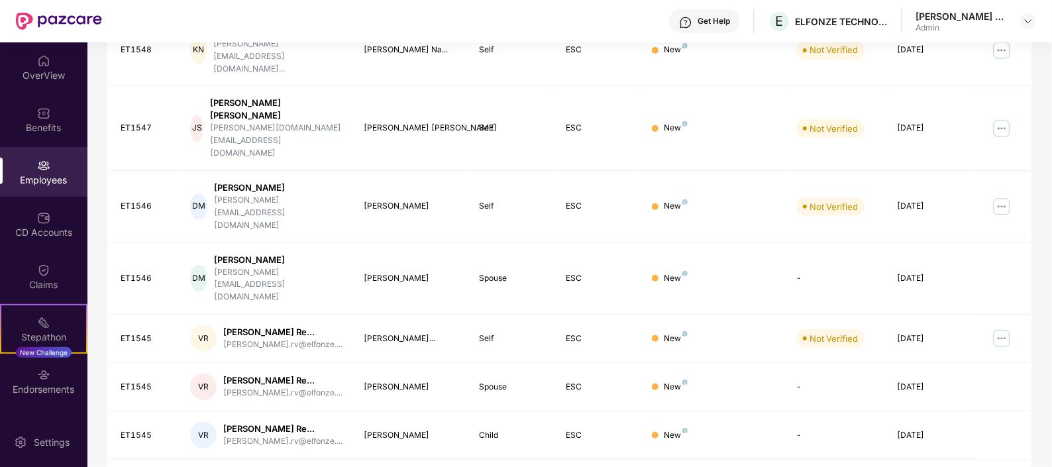
scroll to position [345, 0]
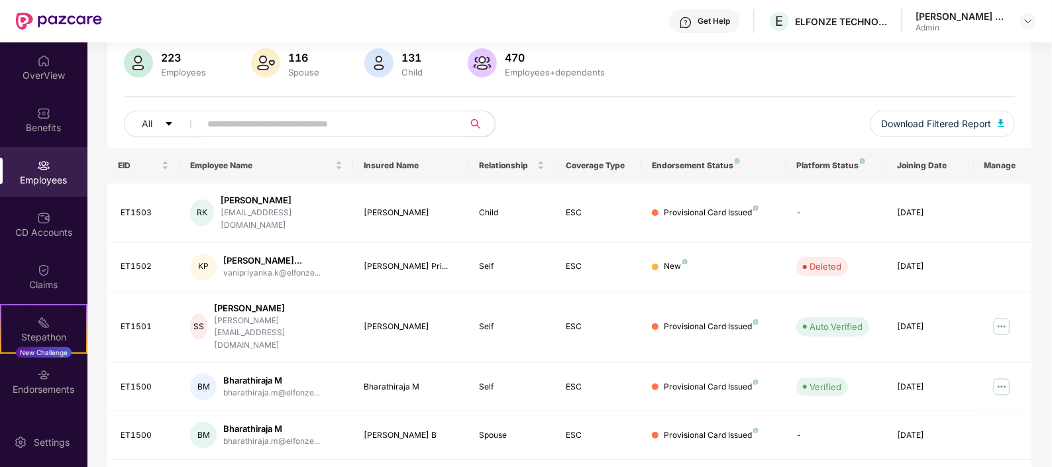
scroll to position [0, 0]
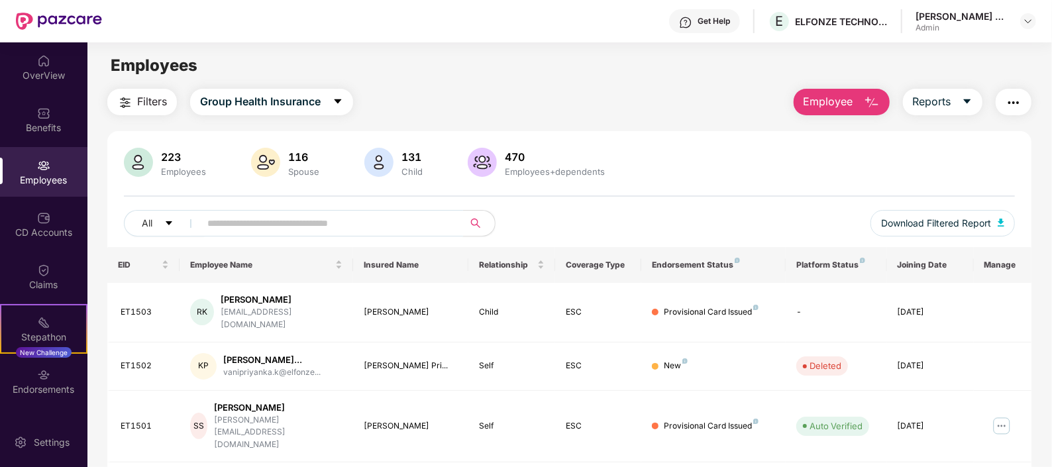
click at [309, 222] on input "text" at bounding box center [326, 223] width 238 height 20
type input "*******"
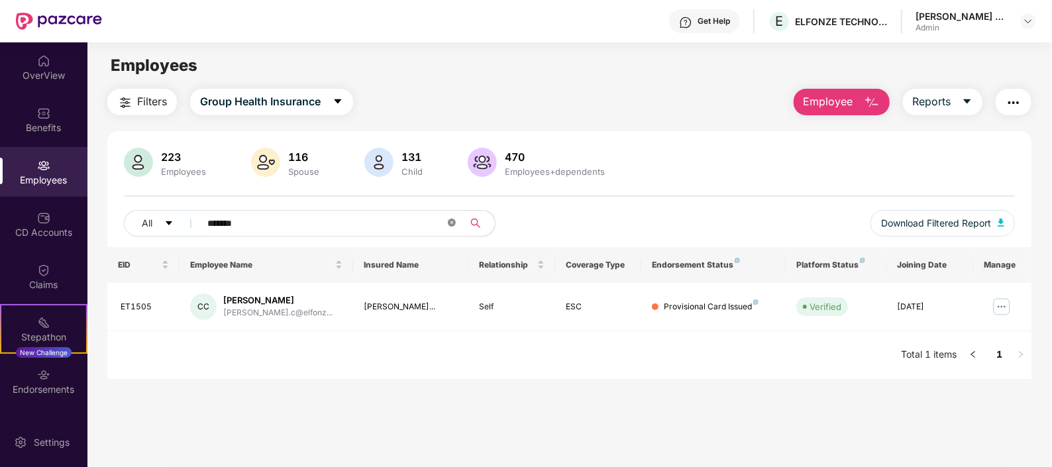
click at [450, 226] on icon "close-circle" at bounding box center [452, 223] width 8 height 8
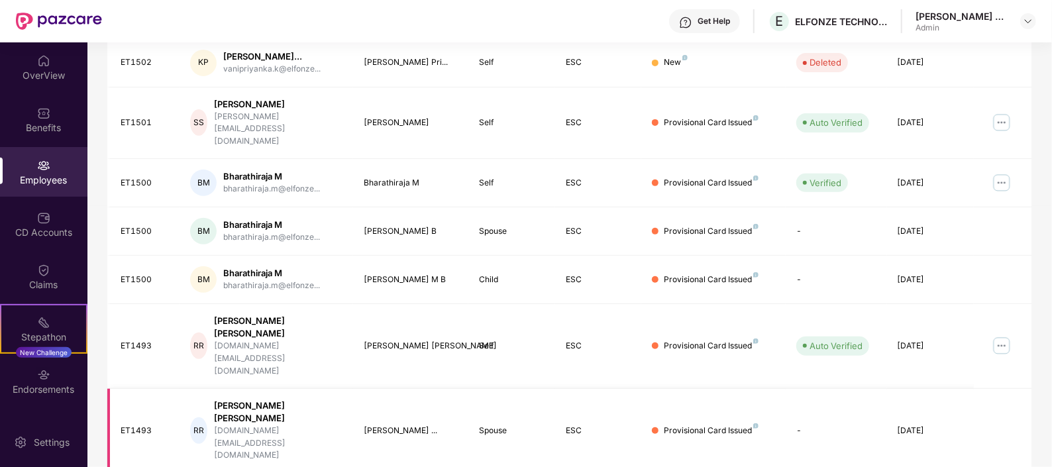
scroll to position [345, 0]
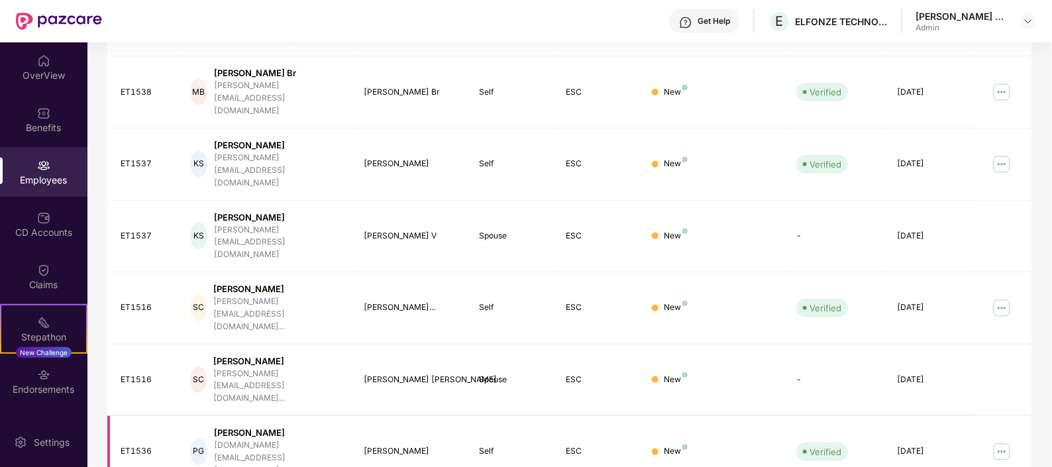
scroll to position [0, 0]
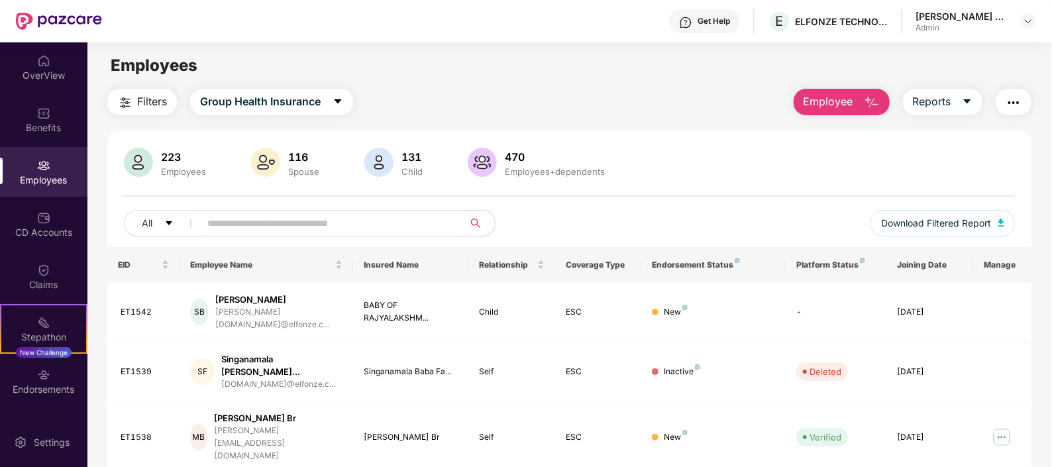
click at [40, 170] on img at bounding box center [43, 165] width 13 height 13
click at [346, 99] on button "Group Health Insurance" at bounding box center [271, 102] width 163 height 26
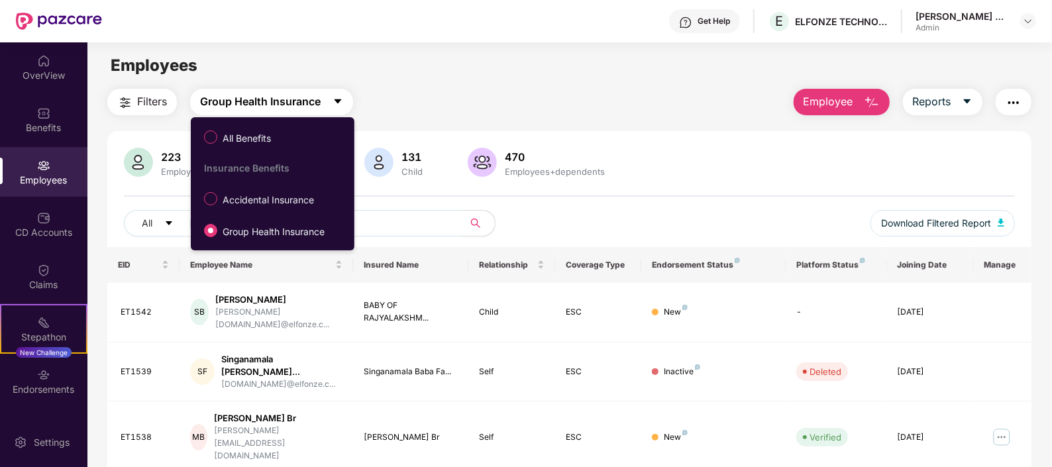
click at [342, 101] on icon "caret-down" at bounding box center [337, 101] width 11 height 11
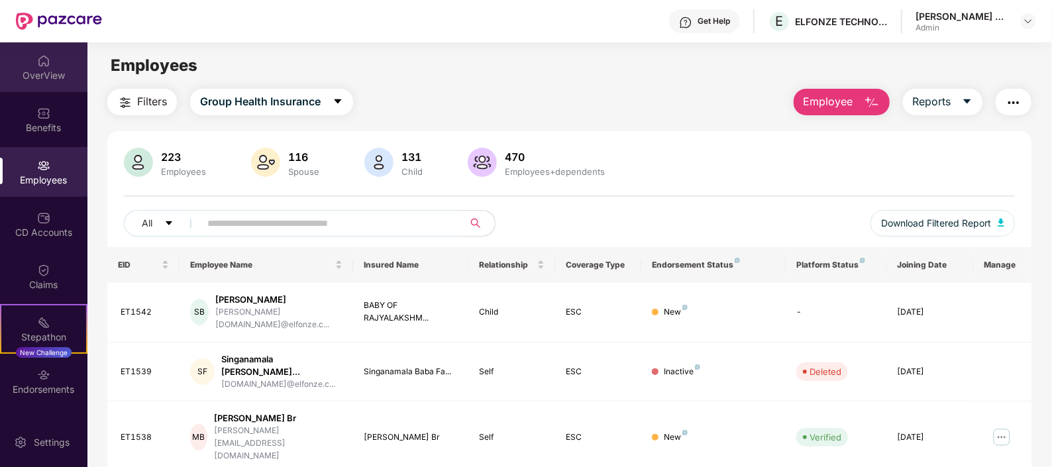
click at [43, 86] on div "OverView" at bounding box center [43, 67] width 87 height 50
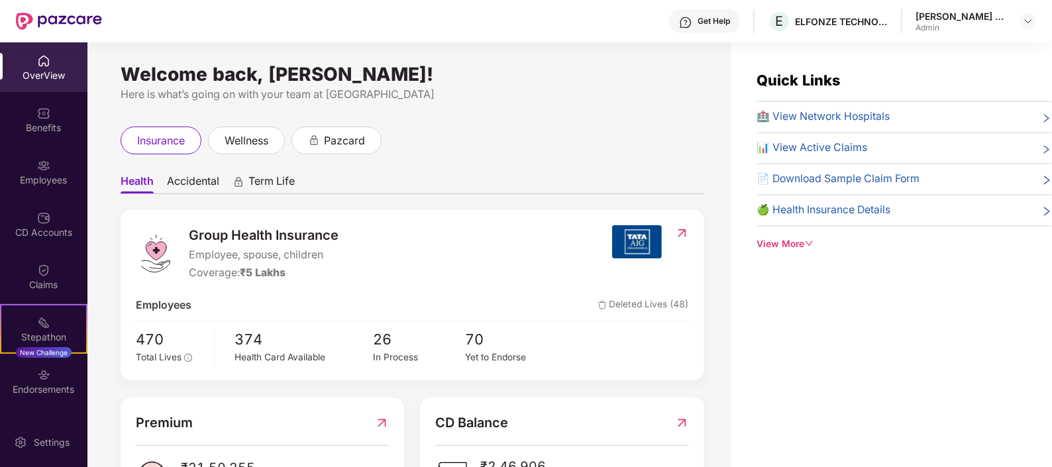
click at [44, 78] on div "OverView" at bounding box center [43, 75] width 87 height 13
click at [48, 176] on div "Employees" at bounding box center [43, 180] width 87 height 13
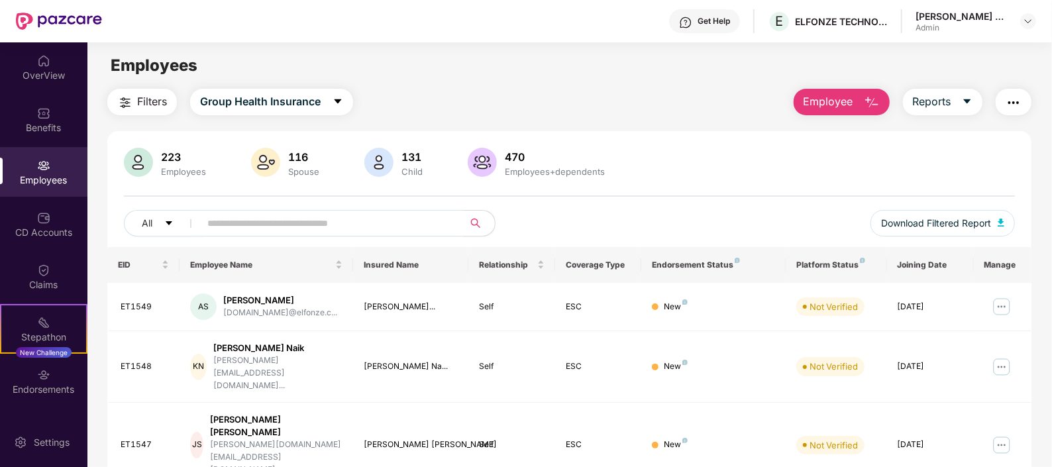
click at [356, 226] on input "text" at bounding box center [326, 223] width 238 height 20
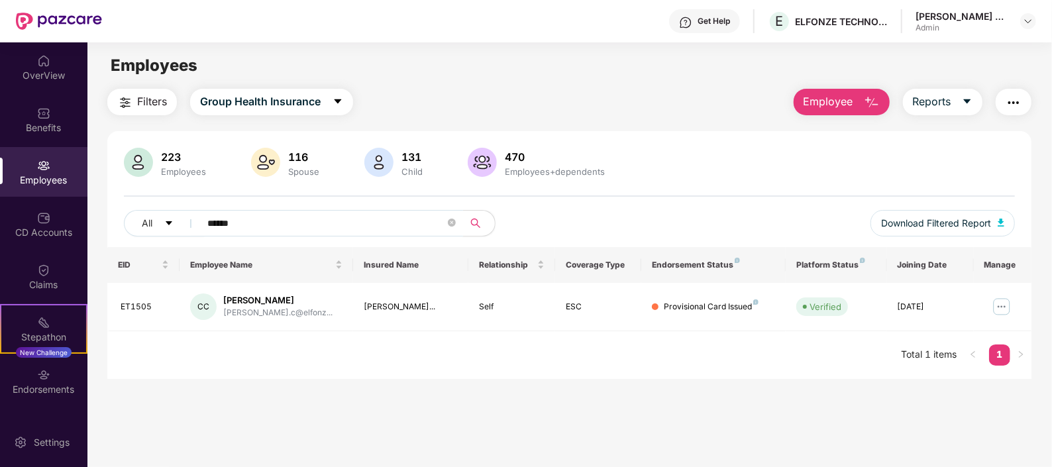
type input "******"
click at [42, 167] on img at bounding box center [43, 165] width 13 height 13
click at [53, 162] on div "Employees" at bounding box center [43, 172] width 87 height 50
click at [450, 223] on icon "close-circle" at bounding box center [452, 223] width 8 height 8
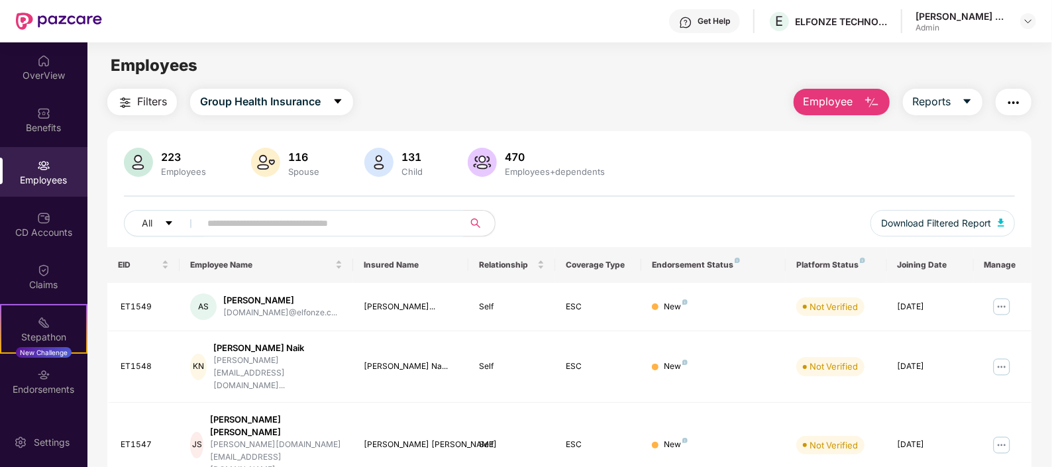
click at [378, 226] on input "text" at bounding box center [326, 223] width 238 height 20
type input "*******"
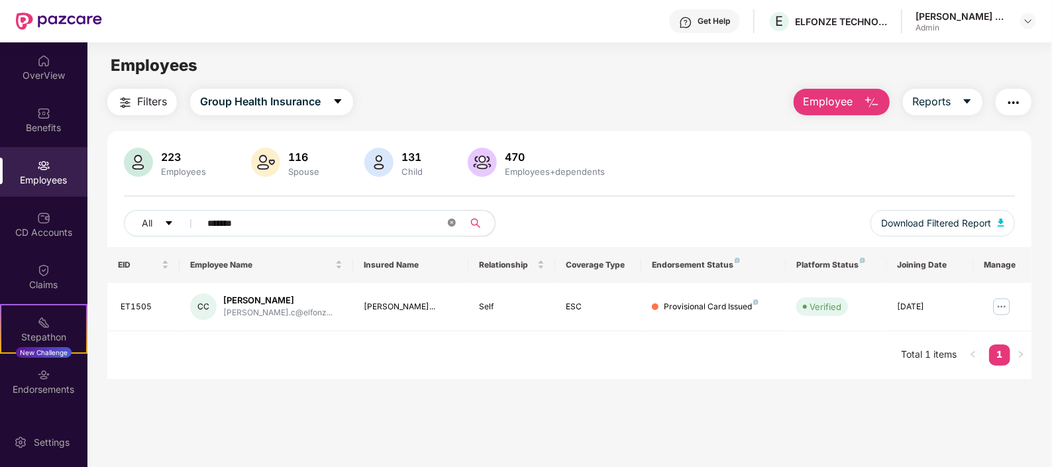
click at [452, 225] on icon "close-circle" at bounding box center [452, 223] width 8 height 8
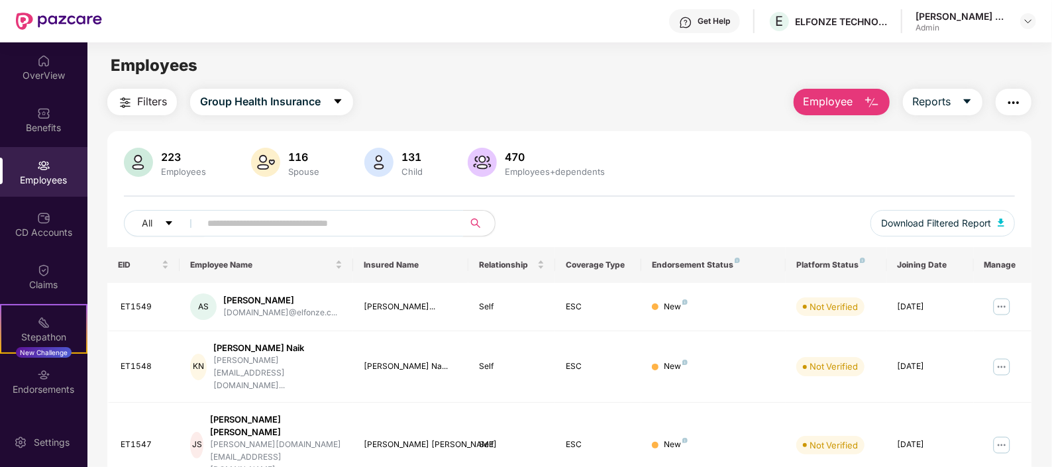
click at [44, 166] on img at bounding box center [43, 165] width 13 height 13
